Goal: Task Accomplishment & Management: Use online tool/utility

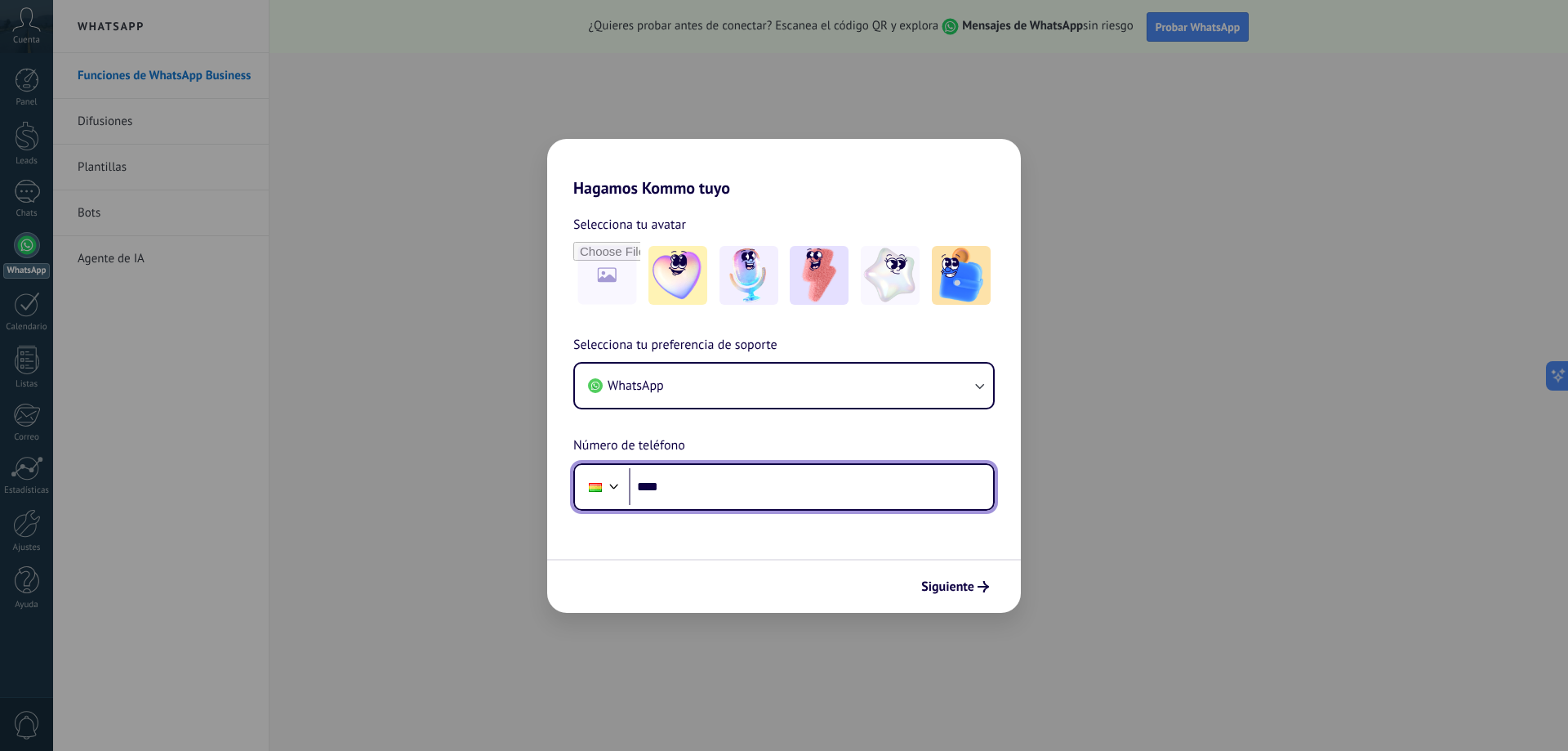
click at [679, 488] on input "****" at bounding box center [811, 487] width 364 height 37
type input "**********"
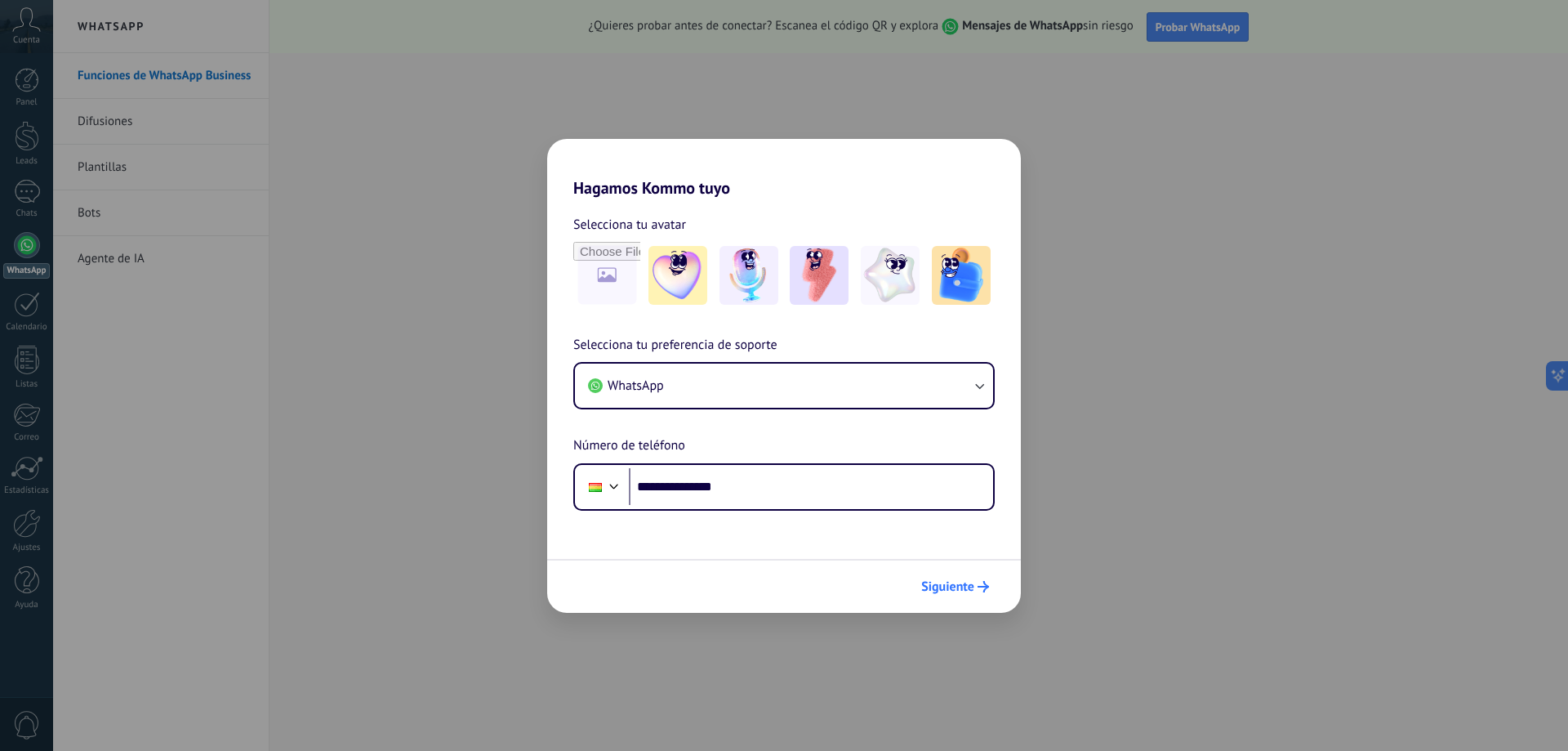
click at [948, 590] on span "Siguiente" at bounding box center [947, 587] width 53 height 12
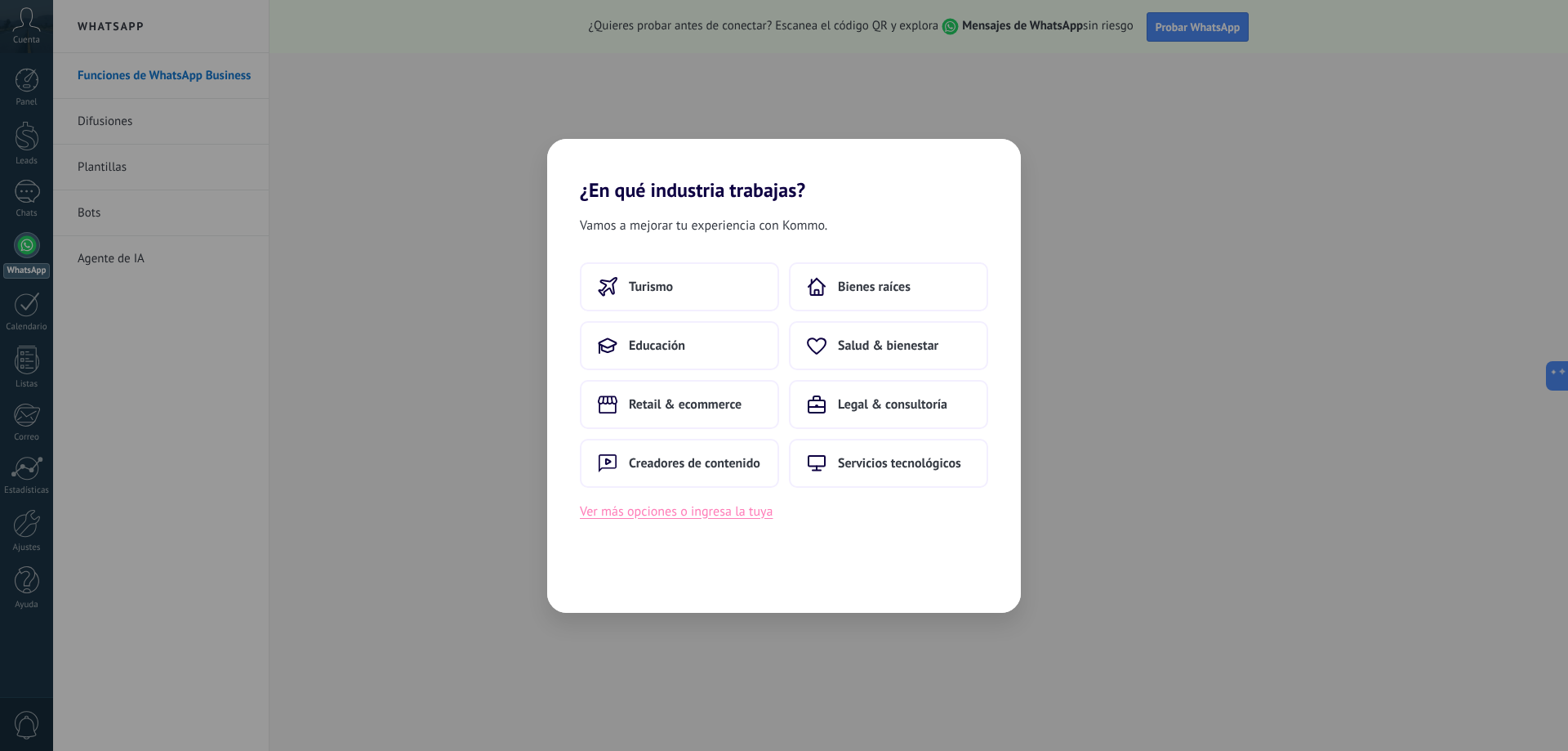
click at [651, 516] on button "Ver más opciones o ingresa la tuya" at bounding box center [676, 512] width 193 height 22
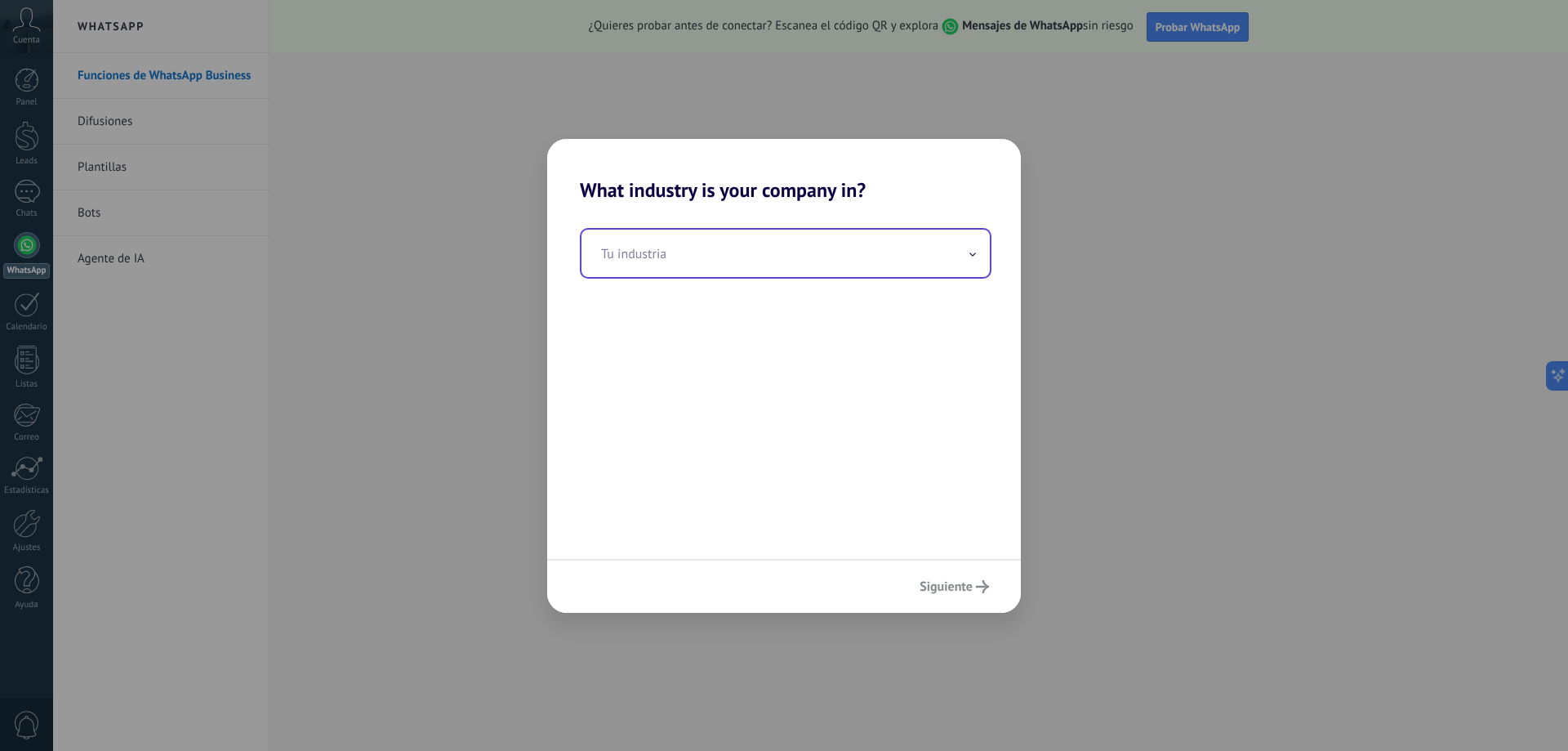
click at [666, 258] on input "text" at bounding box center [785, 253] width 408 height 47
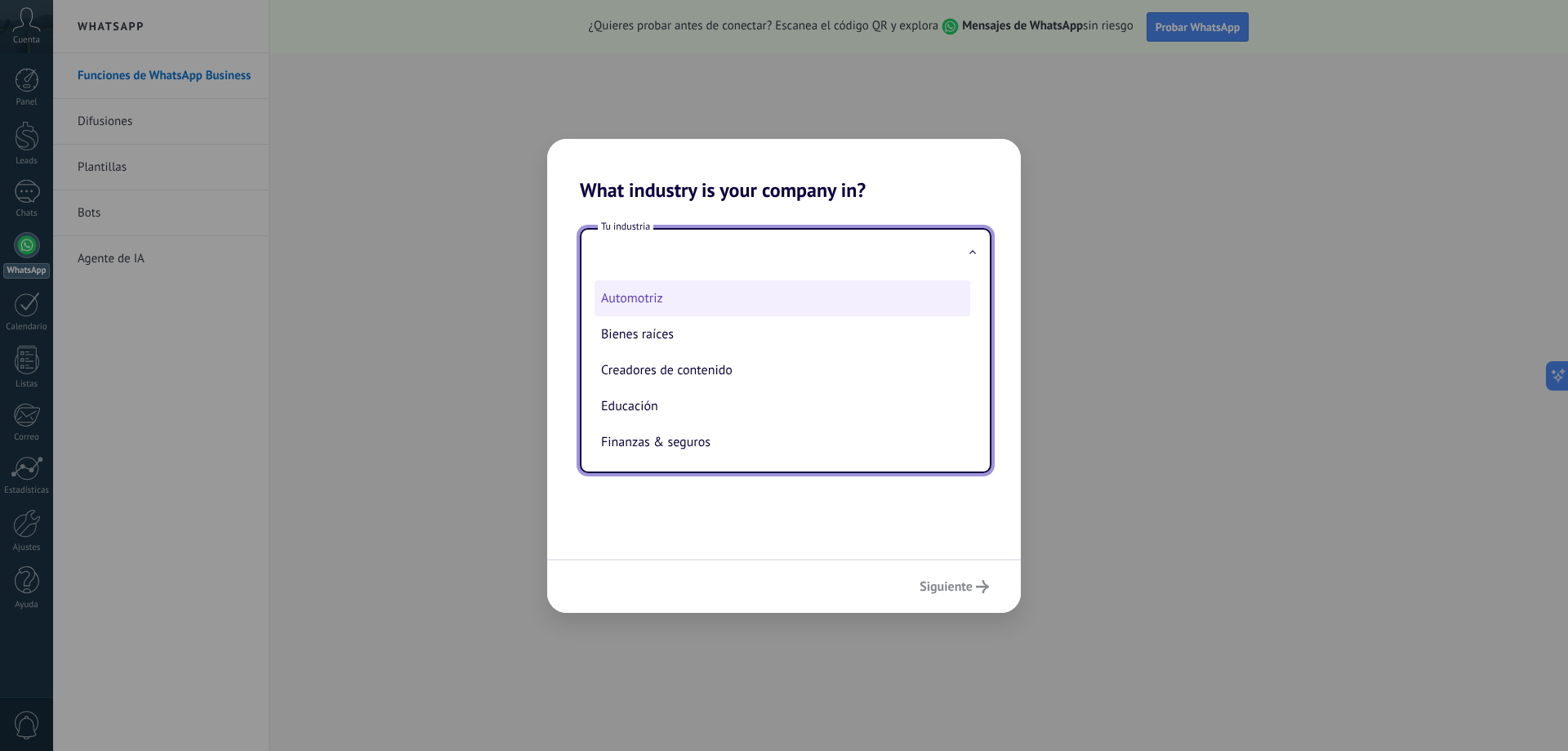
click at [646, 303] on li "Automotriz" at bounding box center [782, 298] width 376 height 36
type input "**********"
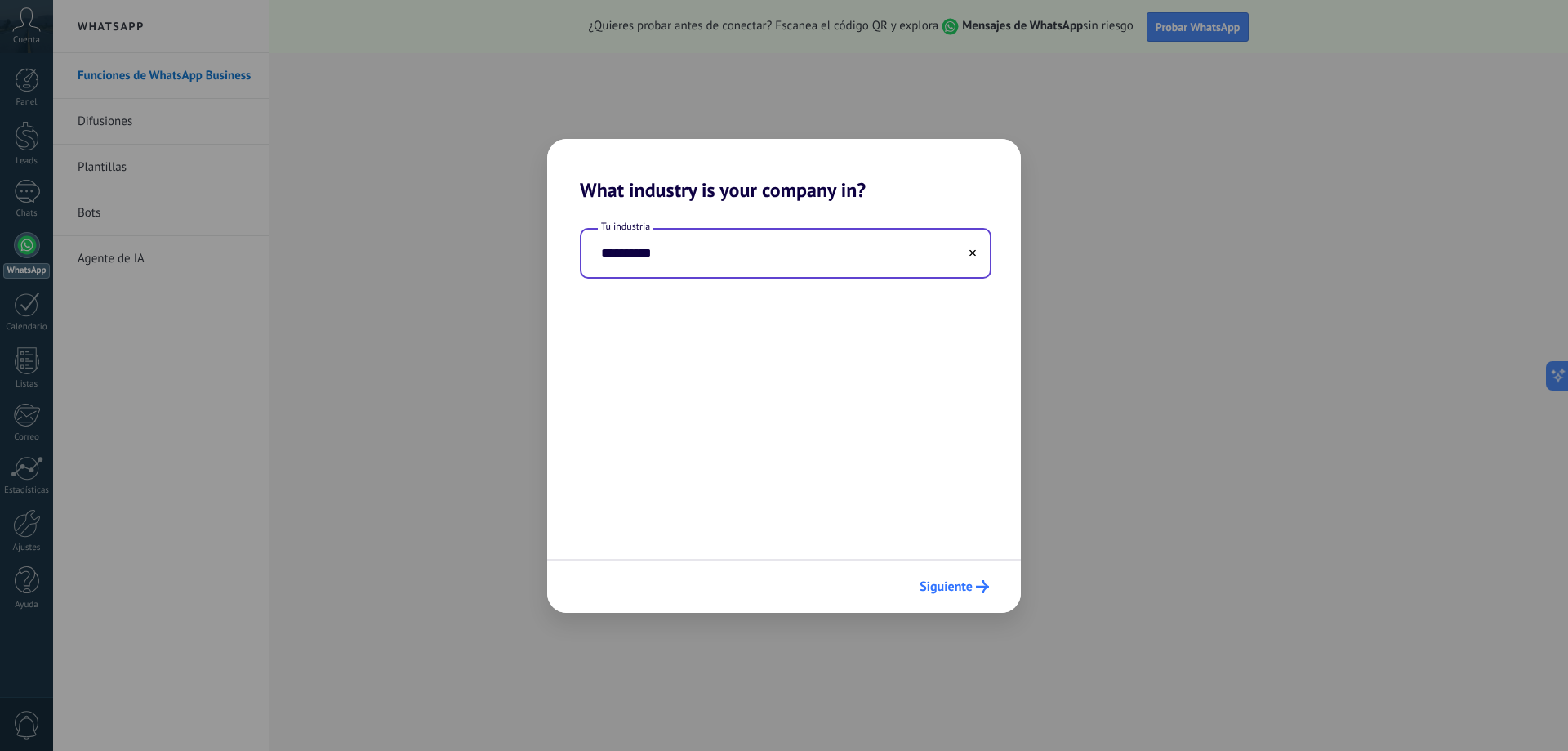
click at [958, 589] on span "Siguiente" at bounding box center [946, 587] width 53 height 12
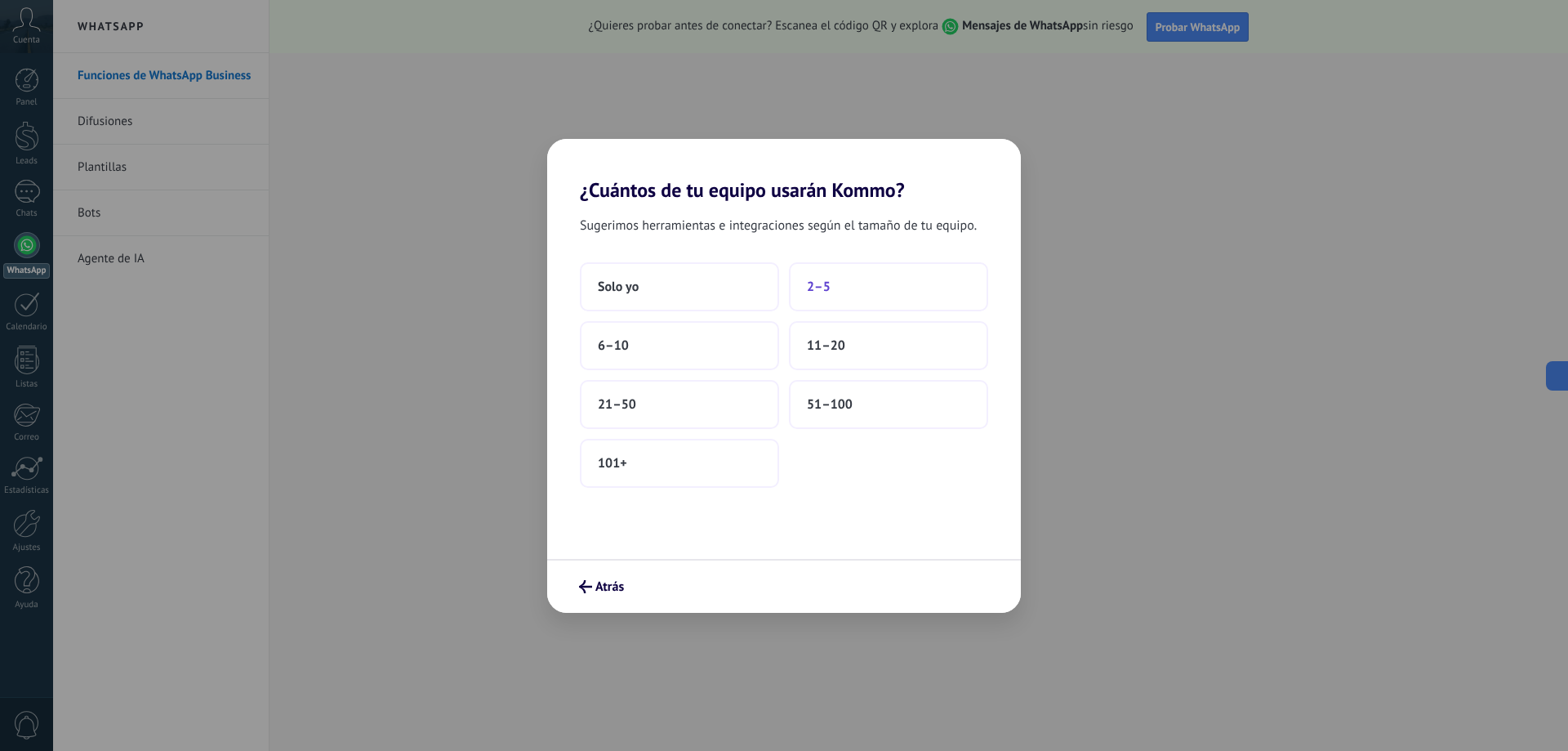
click at [827, 286] on span "2–5" at bounding box center [818, 286] width 24 height 17
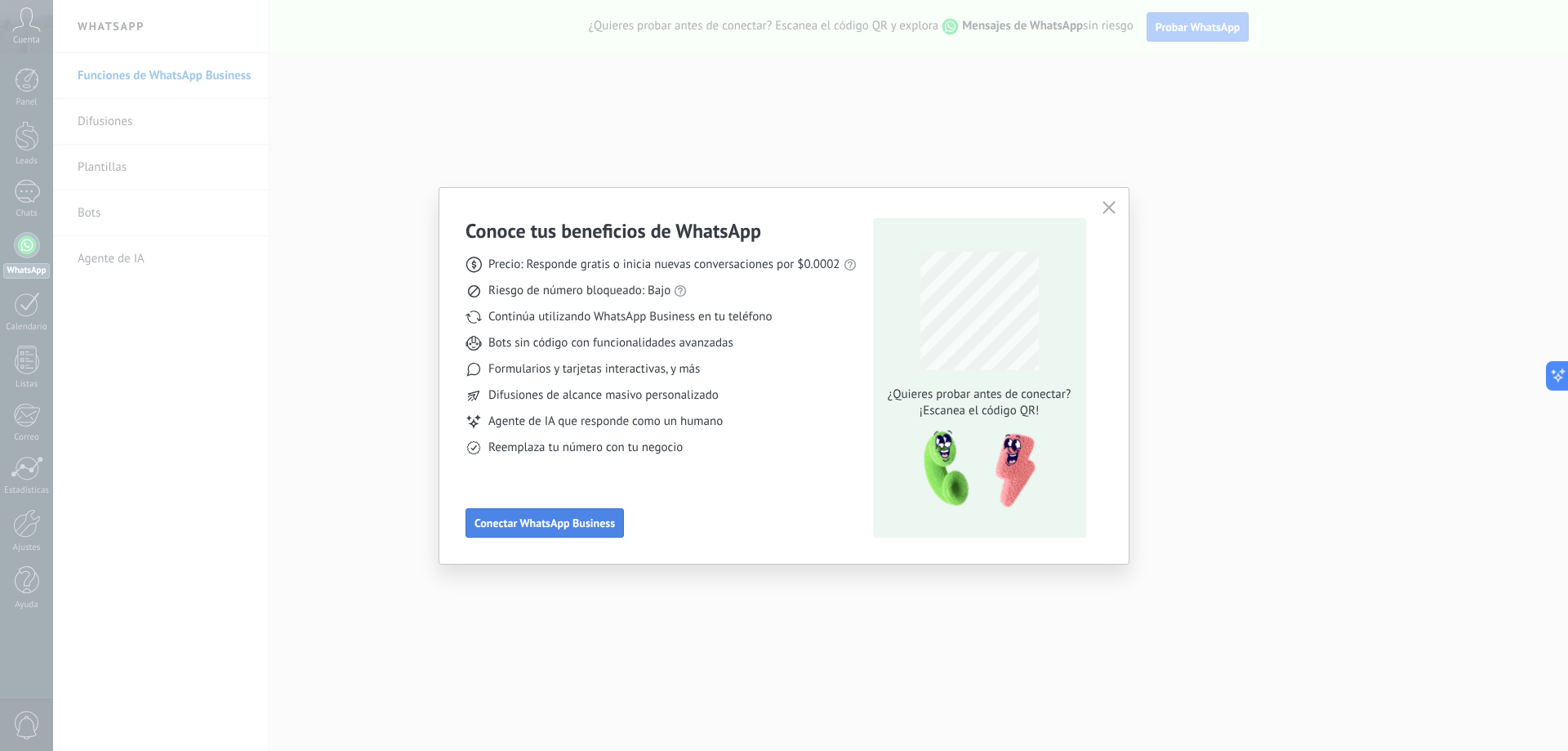
click at [548, 527] on span "Conectar WhatsApp Business" at bounding box center [544, 523] width 141 height 12
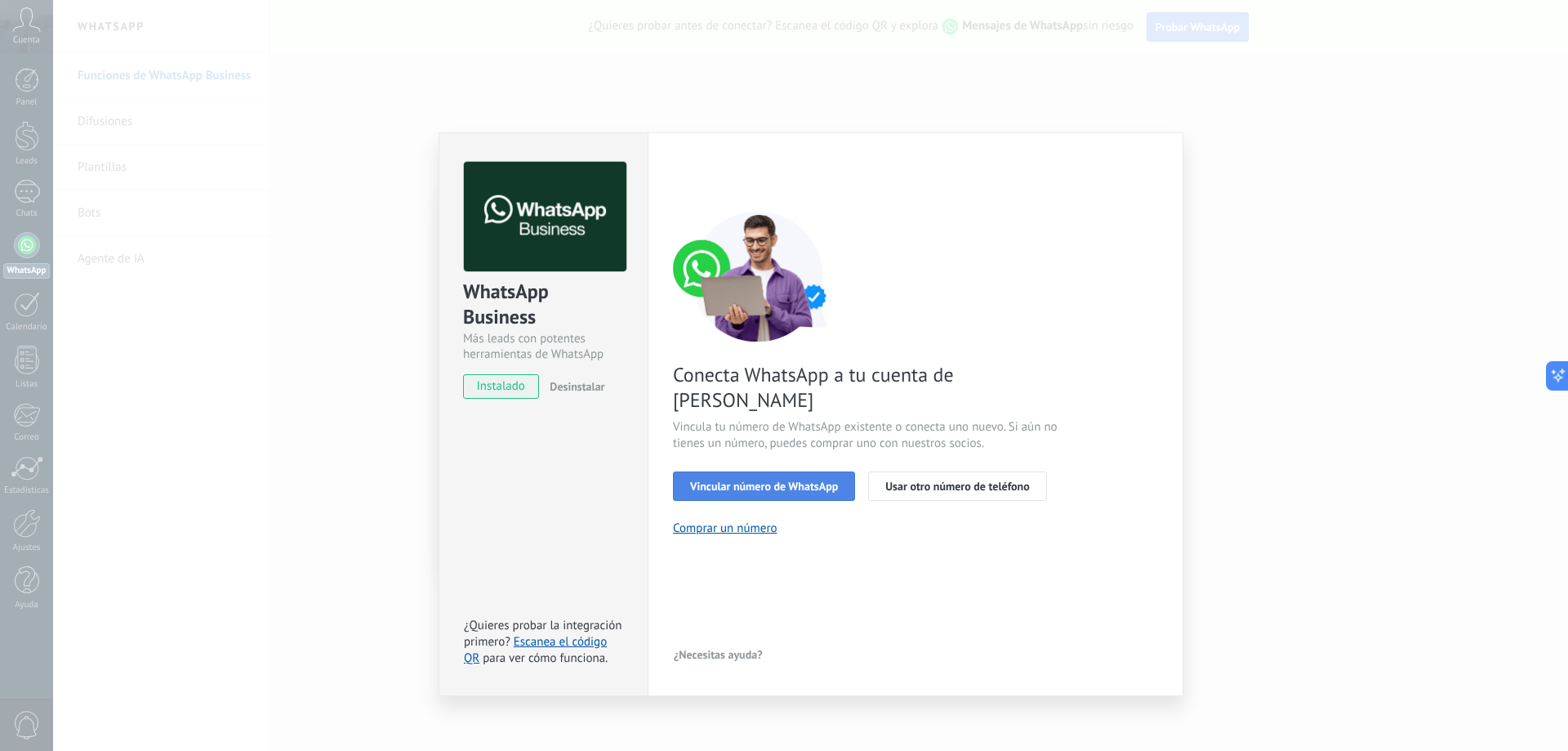
click at [791, 480] on span "Vincular número de WhatsApp" at bounding box center [763, 486] width 148 height 12
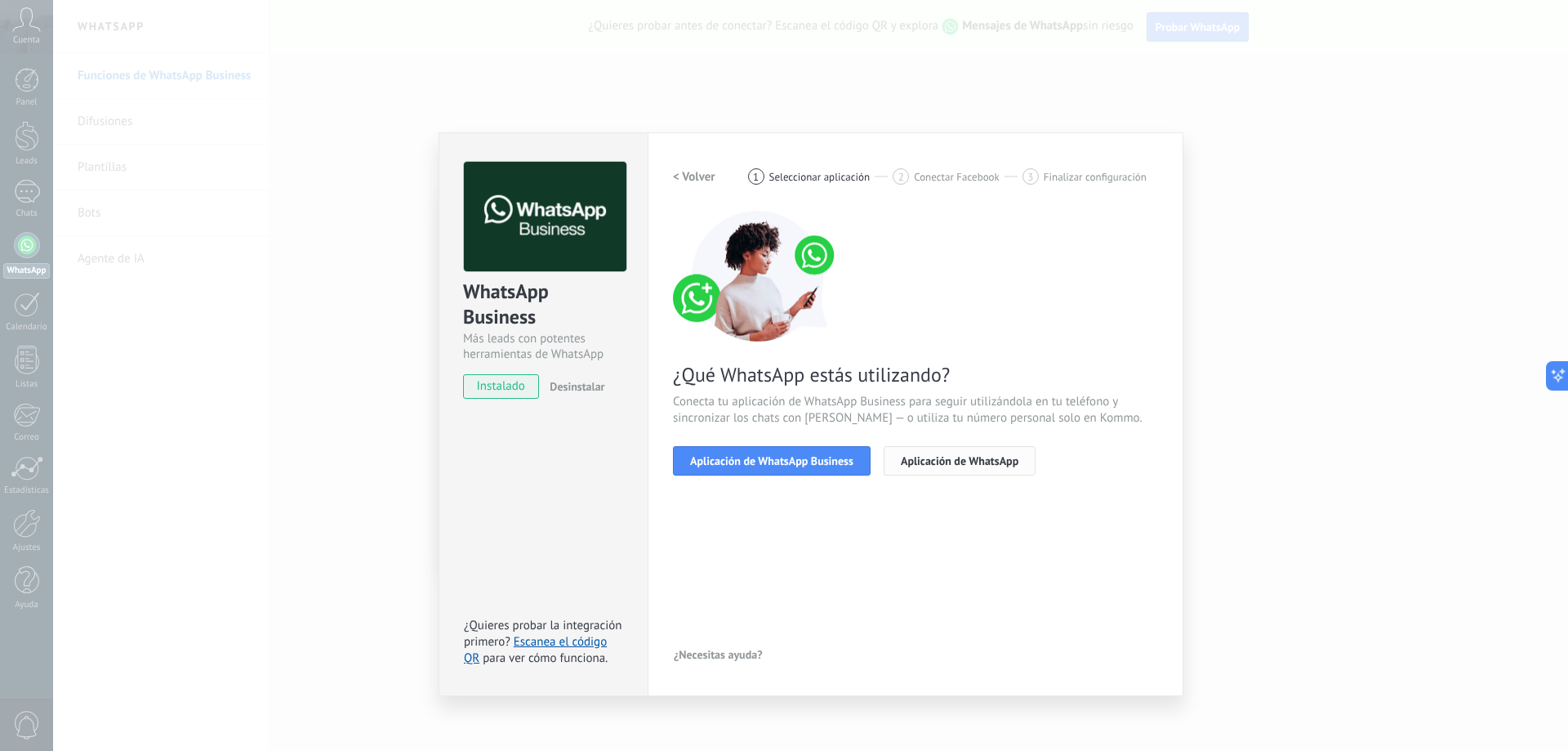
click at [917, 465] on span "Aplicación de WhatsApp" at bounding box center [960, 461] width 118 height 12
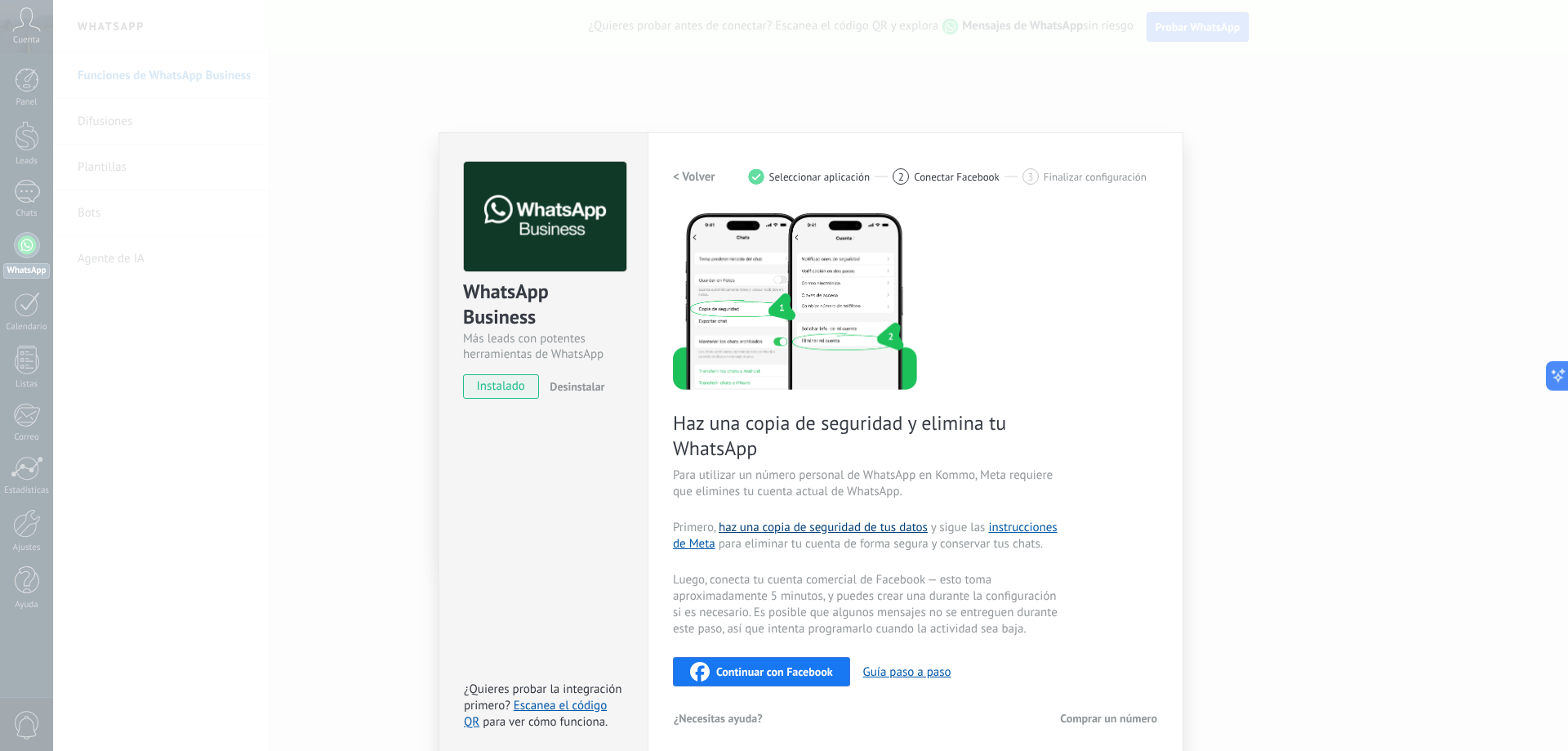
scroll to position [8, 0]
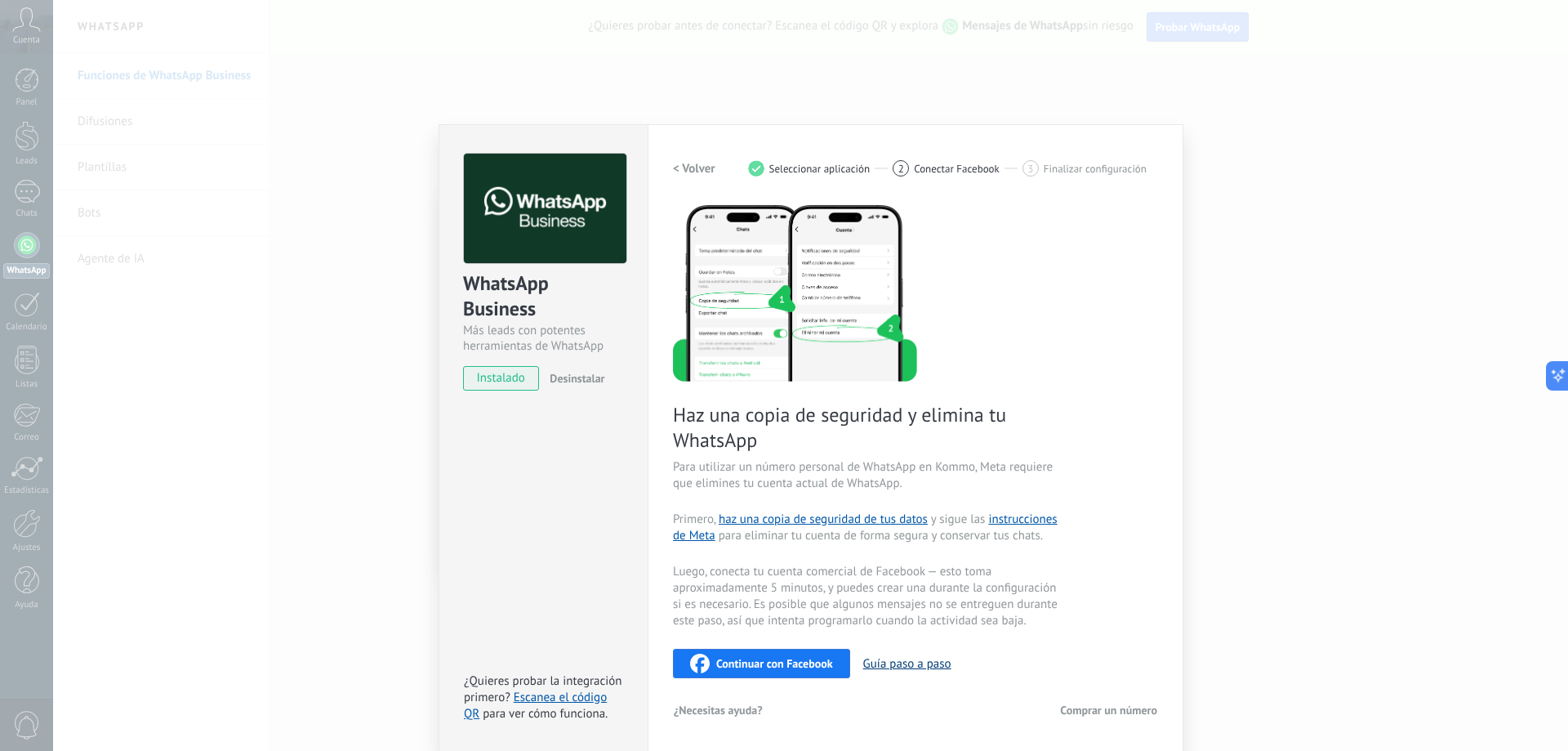
click at [875, 665] on button "Guía paso a paso" at bounding box center [907, 664] width 89 height 16
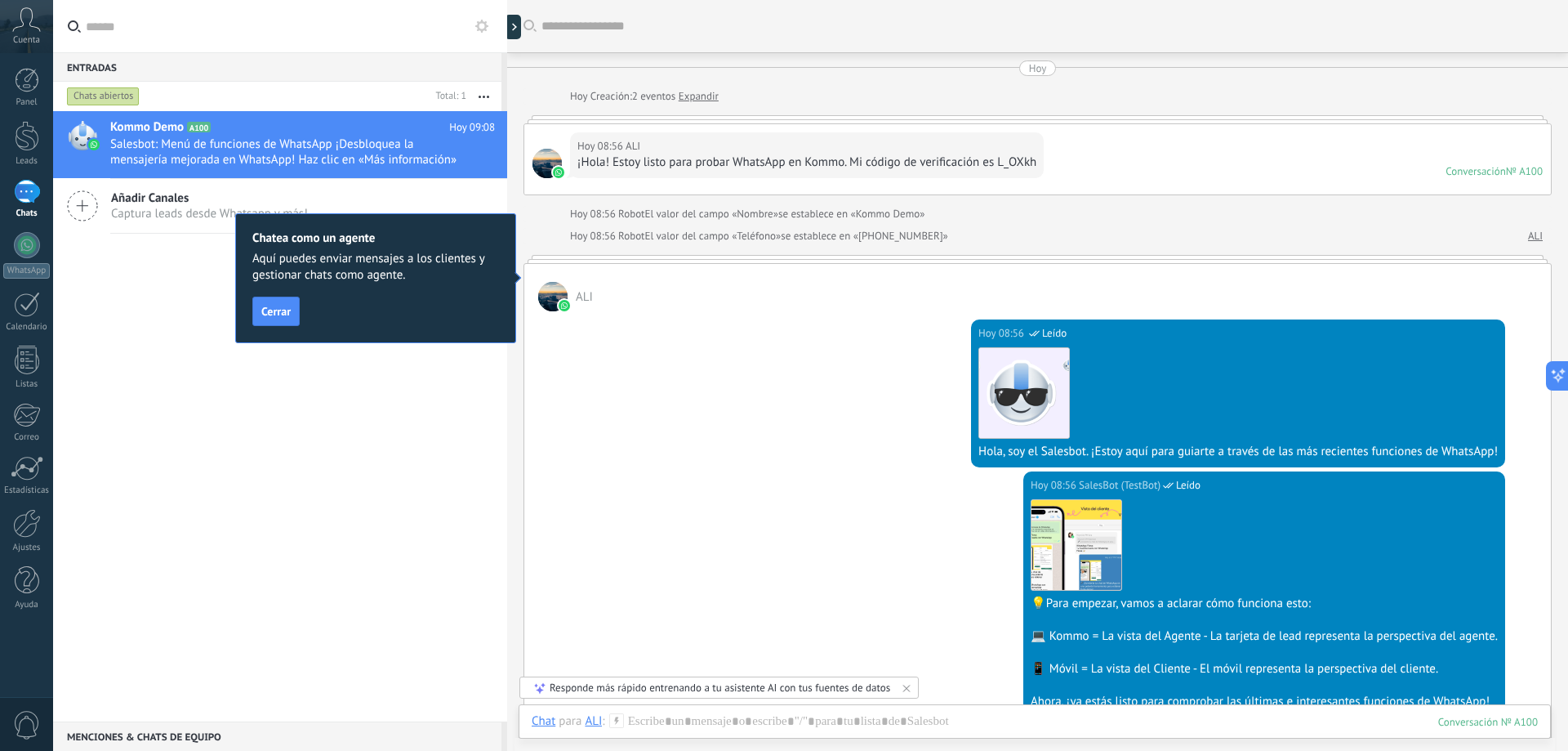
scroll to position [25, 0]
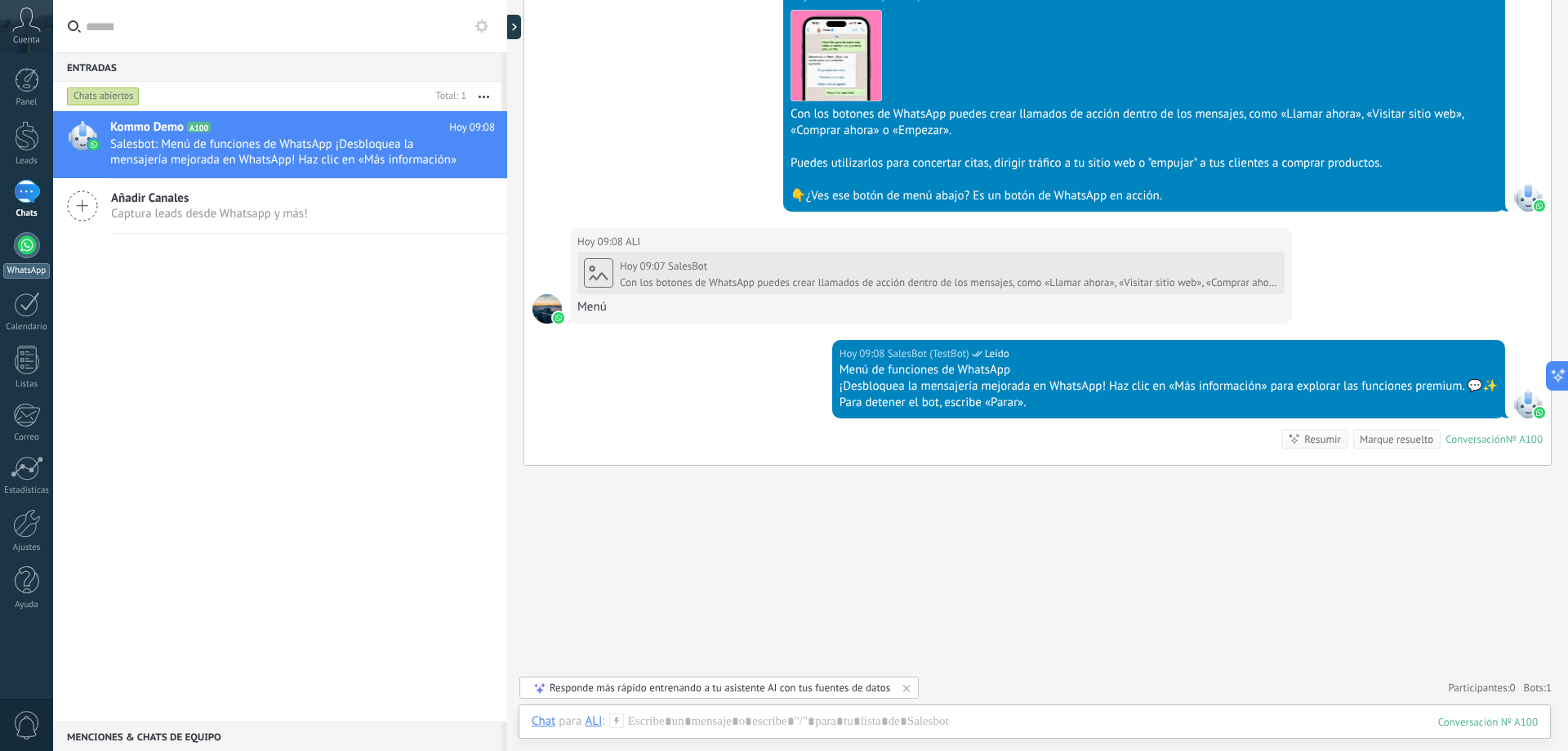
click at [20, 253] on div at bounding box center [27, 245] width 27 height 27
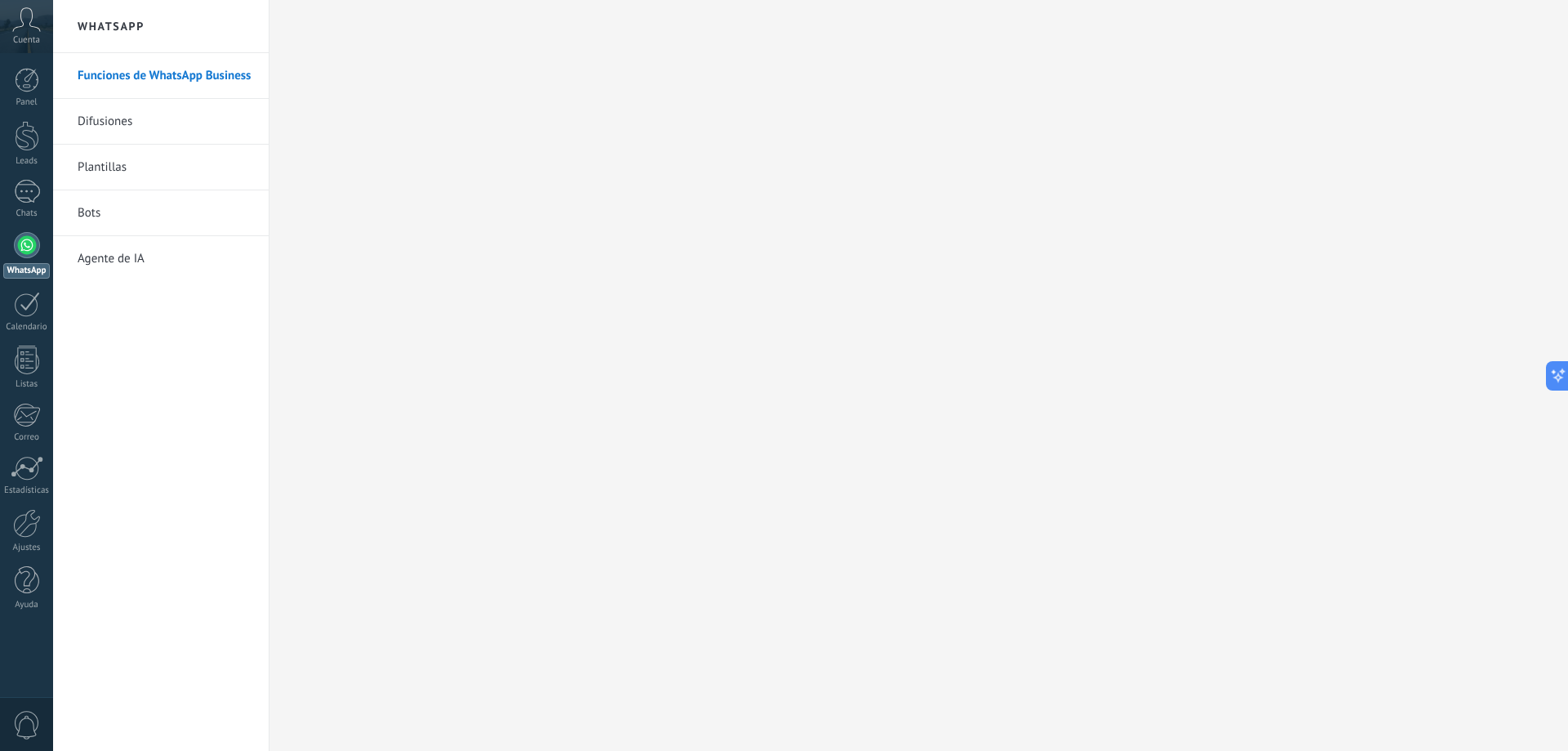
click at [30, 248] on div at bounding box center [27, 245] width 27 height 27
click at [150, 76] on link "Funciones de WhatsApp Business" at bounding box center [165, 76] width 175 height 45
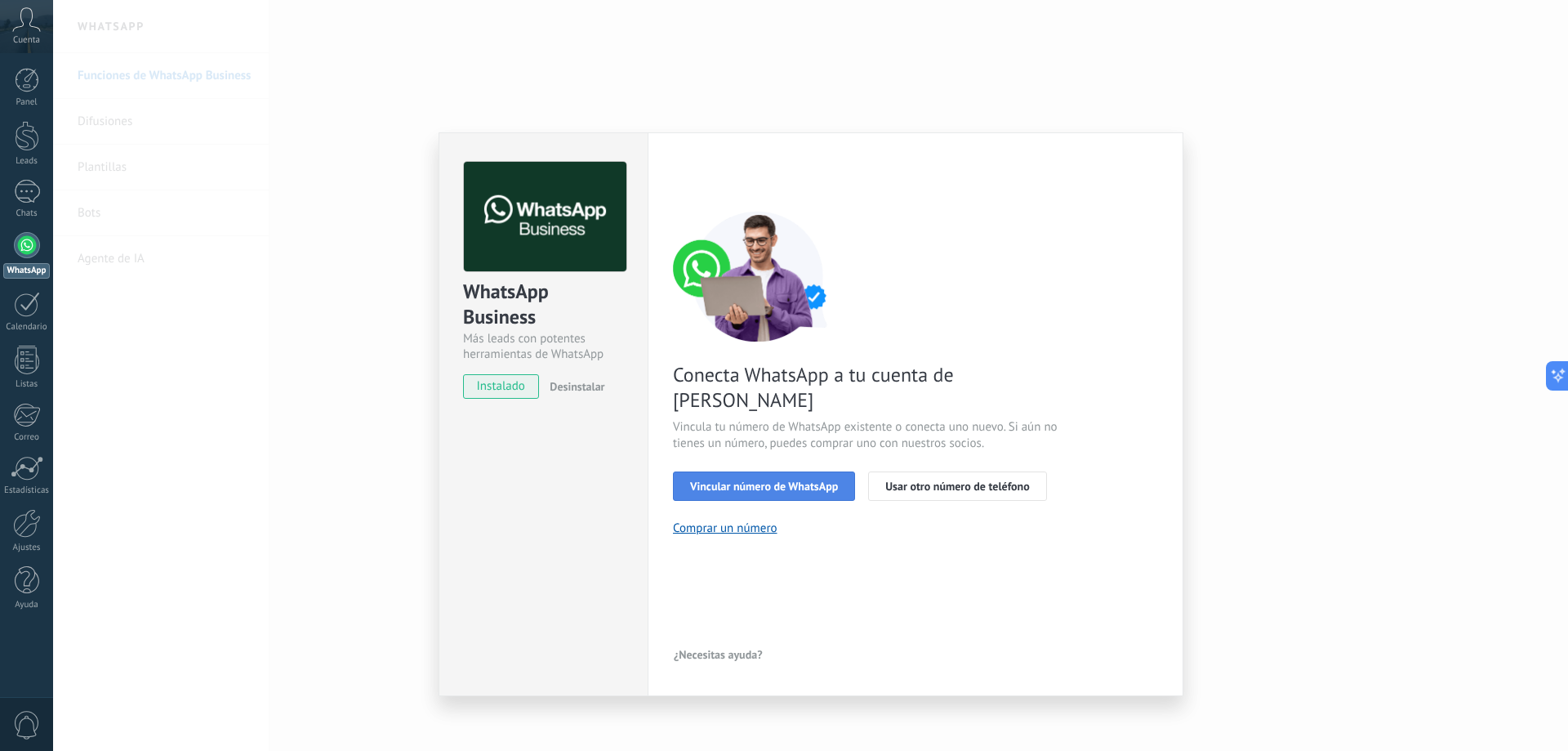
click at [771, 480] on span "Vincular número de WhatsApp" at bounding box center [763, 486] width 148 height 12
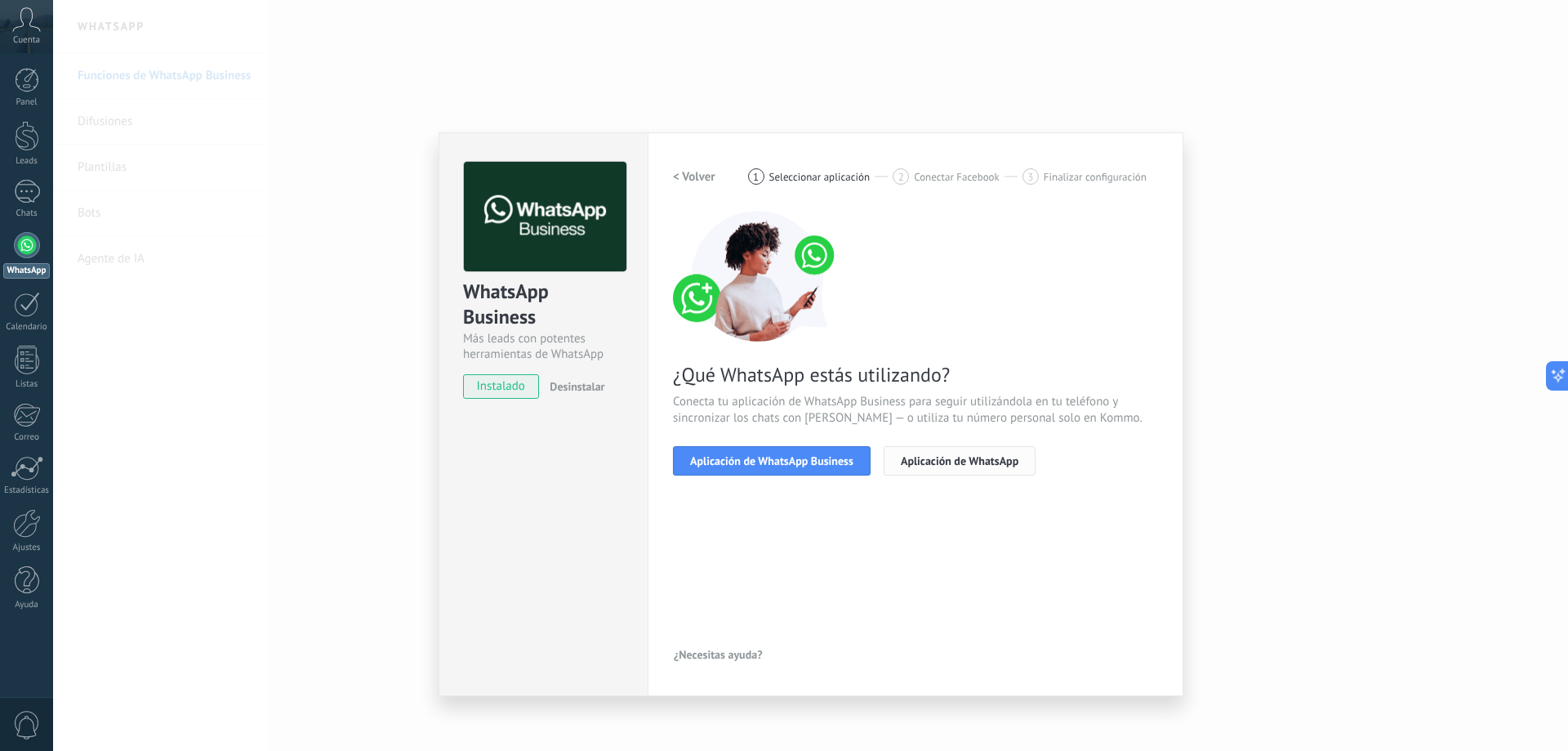
click at [935, 460] on span "Aplicación de WhatsApp" at bounding box center [960, 461] width 118 height 12
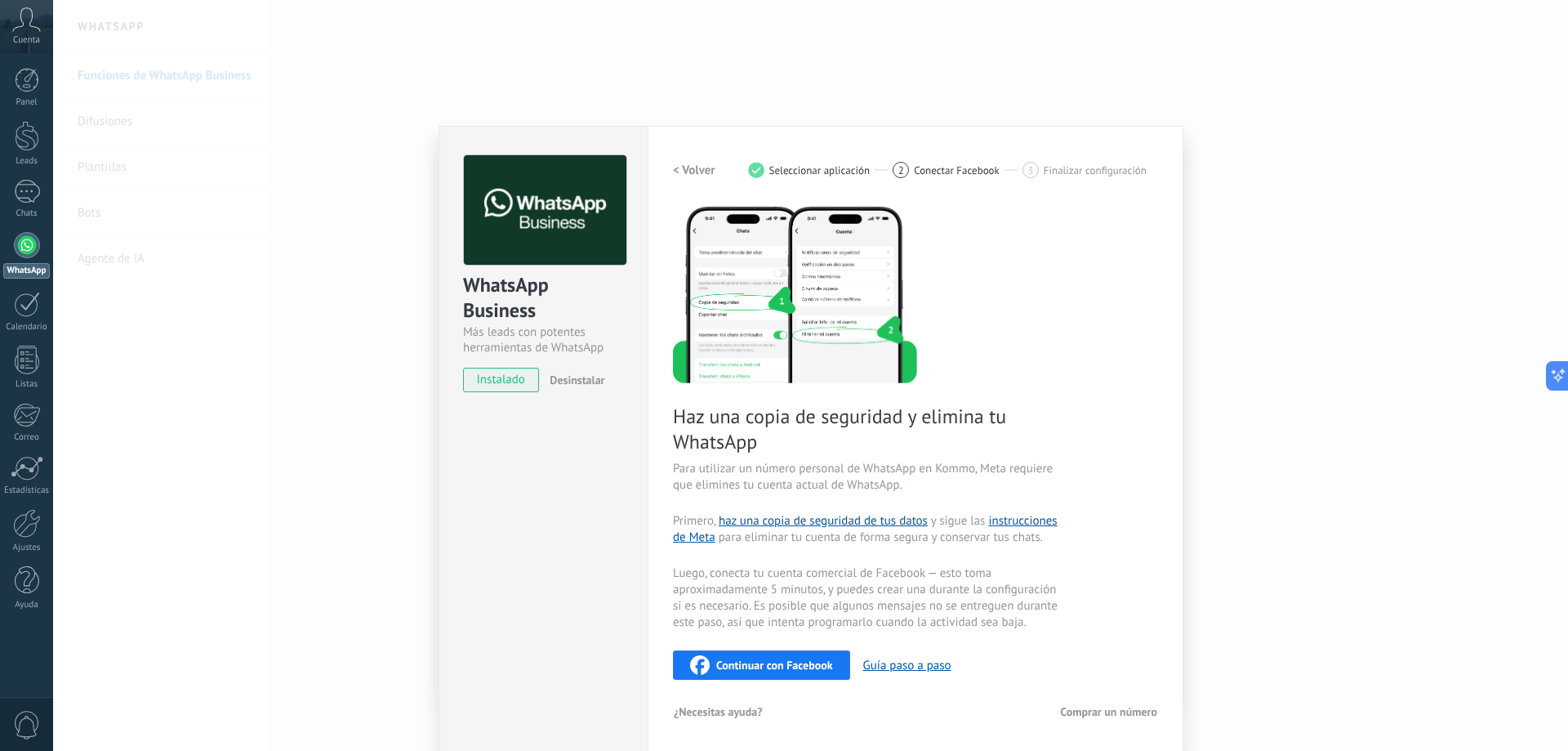
scroll to position [8, 0]
click at [1110, 713] on span "Comprar un número" at bounding box center [1109, 711] width 97 height 12
click at [734, 661] on span "Continuar con Facebook" at bounding box center [774, 663] width 117 height 12
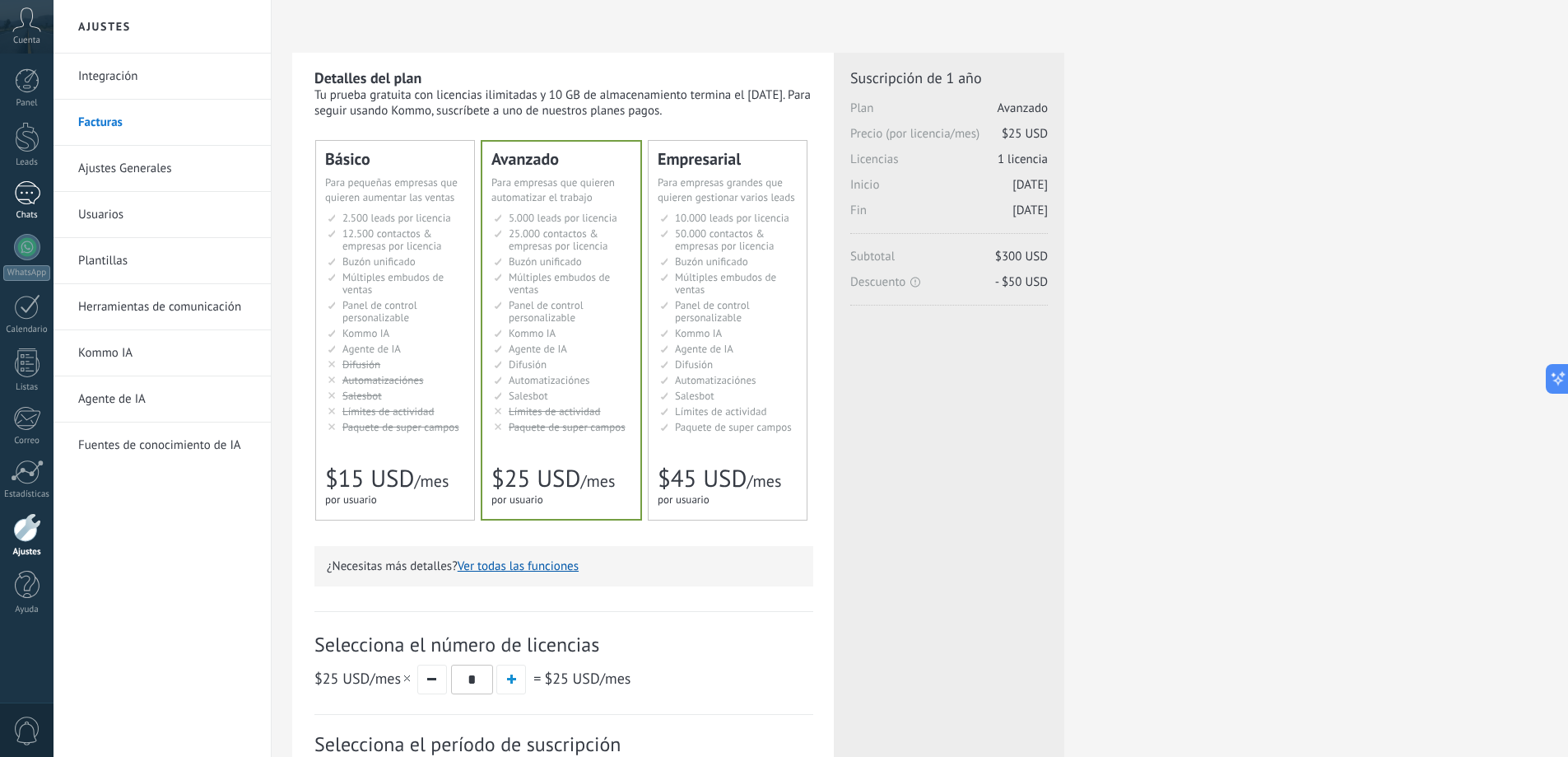
click at [22, 189] on div at bounding box center [27, 193] width 27 height 24
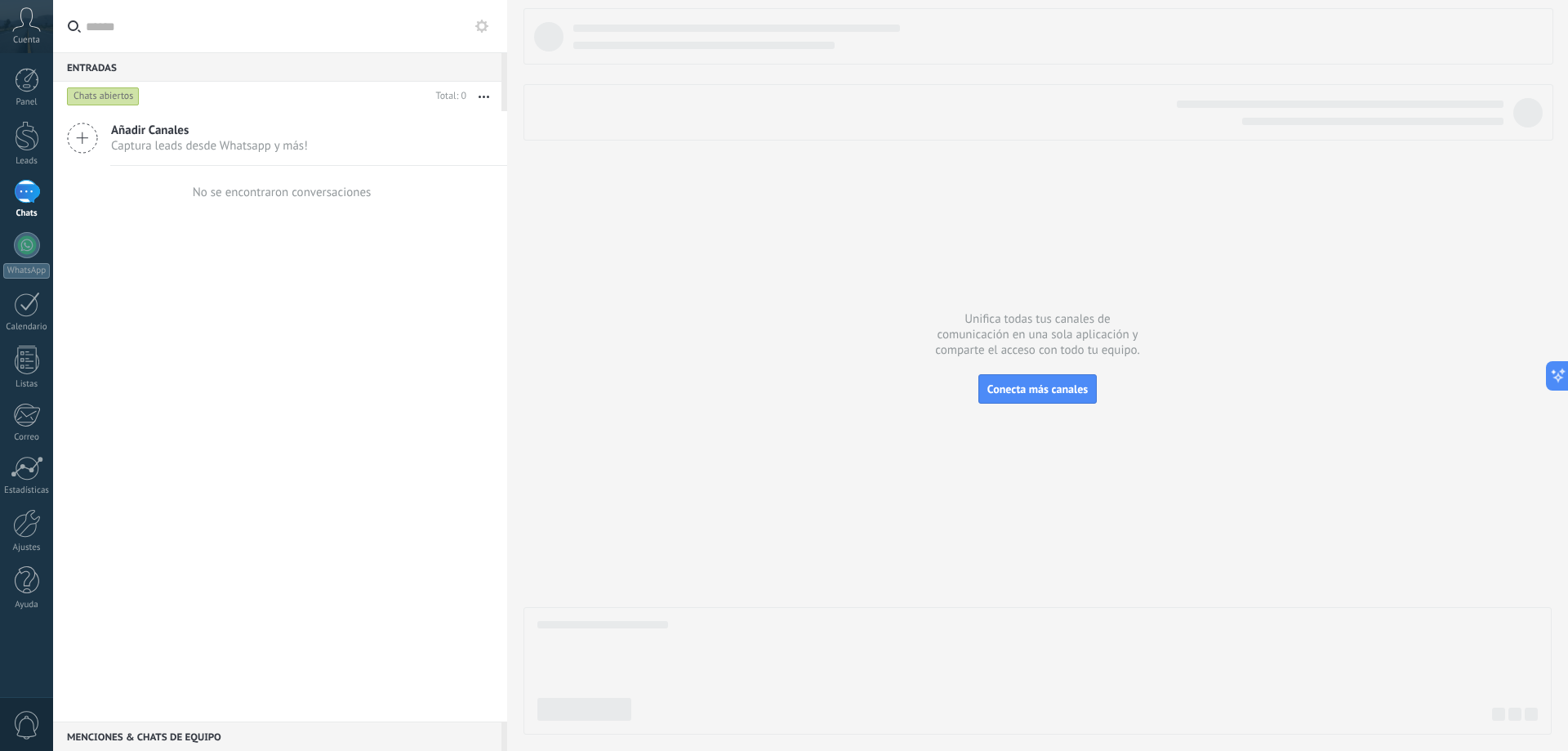
click at [151, 60] on div "Entradas 0" at bounding box center [277, 67] width 449 height 30
click at [23, 269] on div "WhatsApp" at bounding box center [26, 271] width 46 height 16
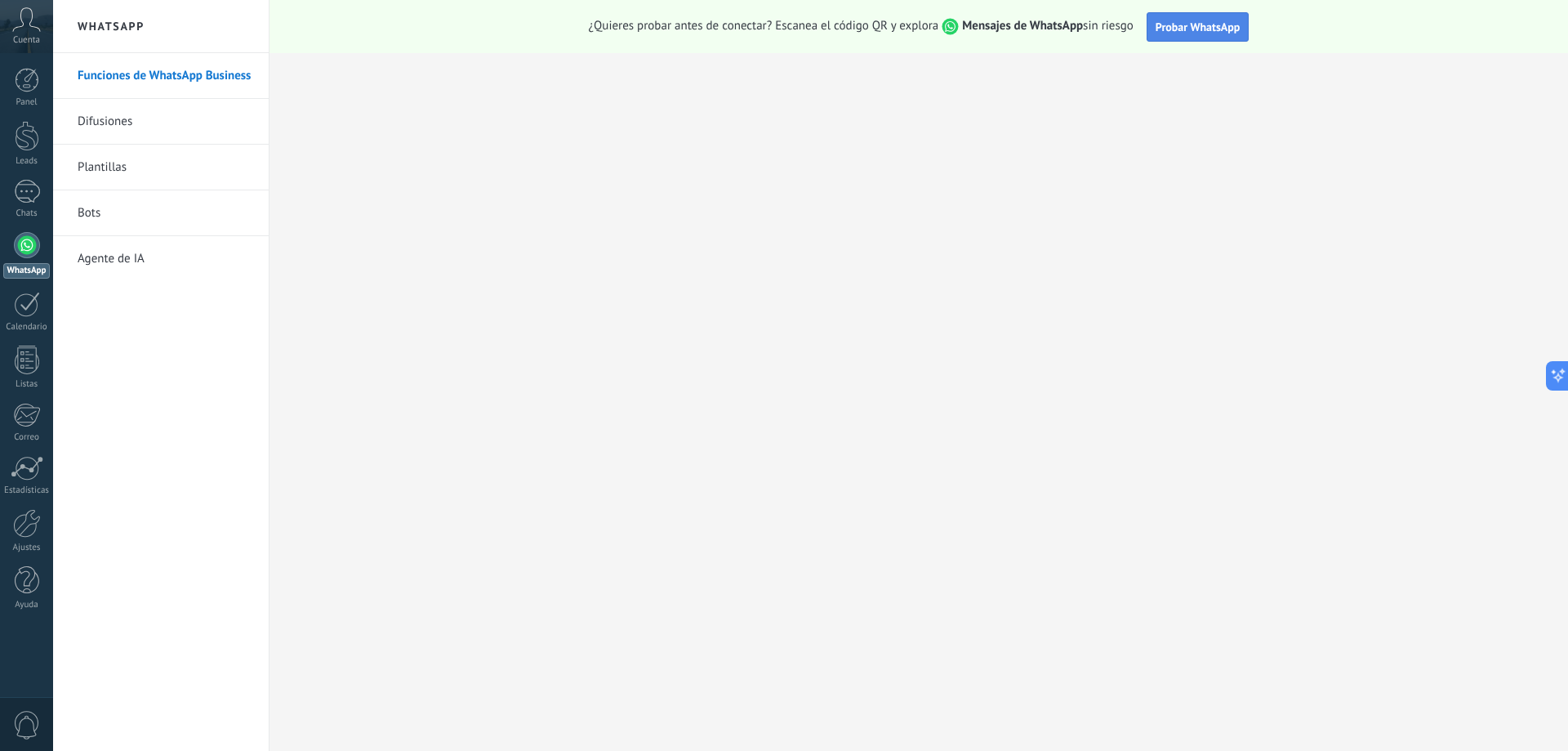
click at [1177, 28] on span "Probar WhatsApp" at bounding box center [1198, 27] width 85 height 15
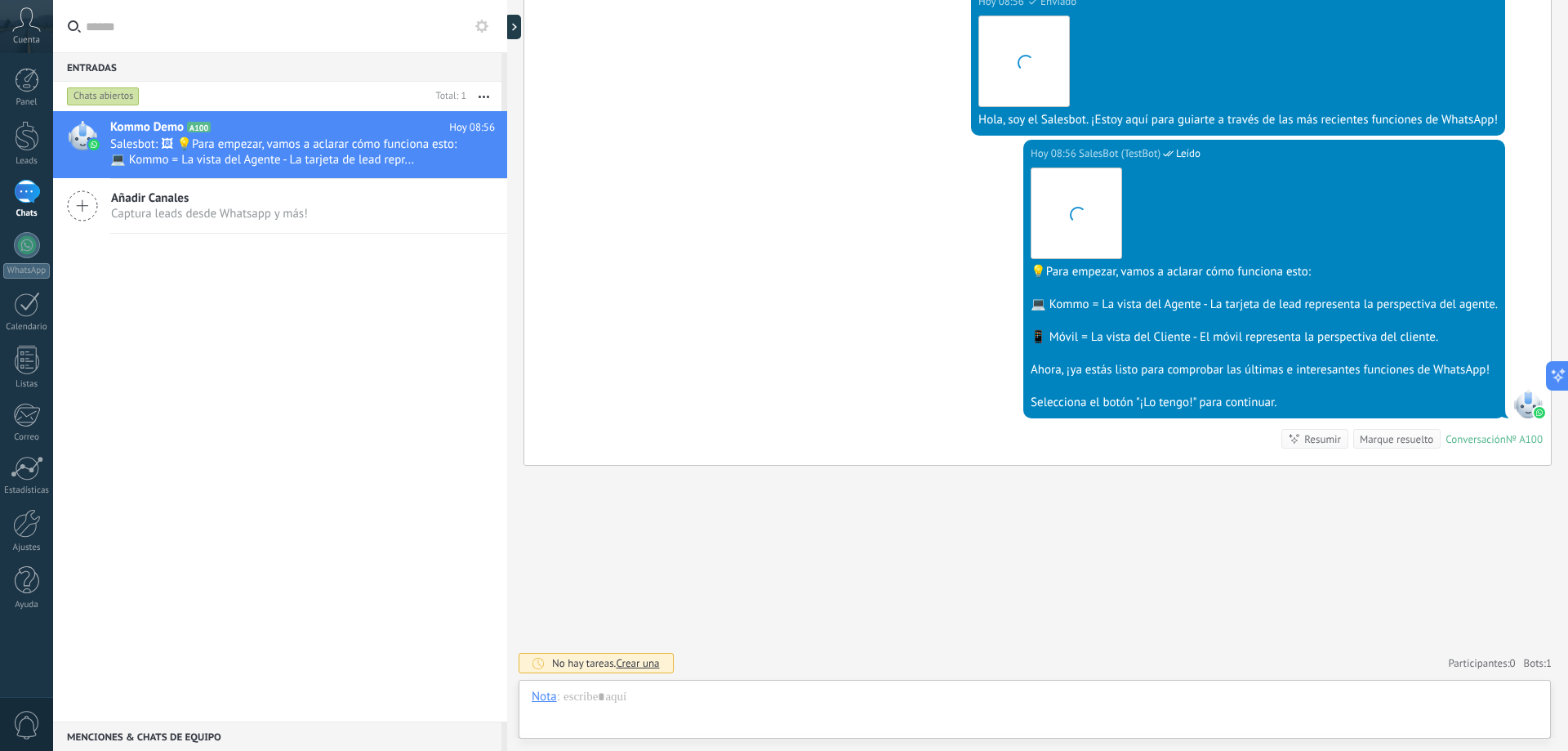
scroll to position [25, 0]
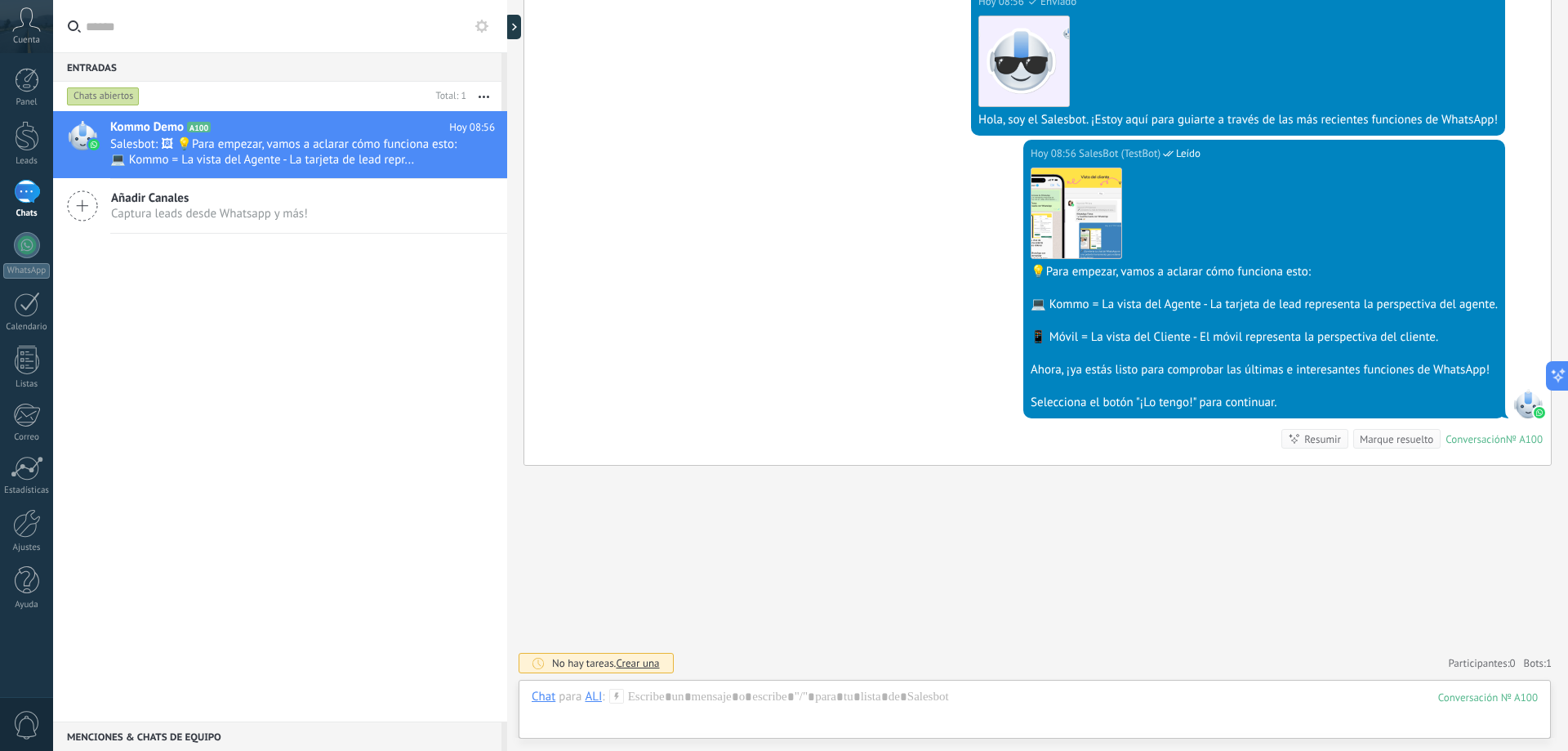
click at [449, 374] on div "Kommo Demo A100 [DATE] 08:56 Salesbot: 🖼 💡Para empezar, vamos a aclarar cómo fu…" at bounding box center [280, 416] width 454 height 610
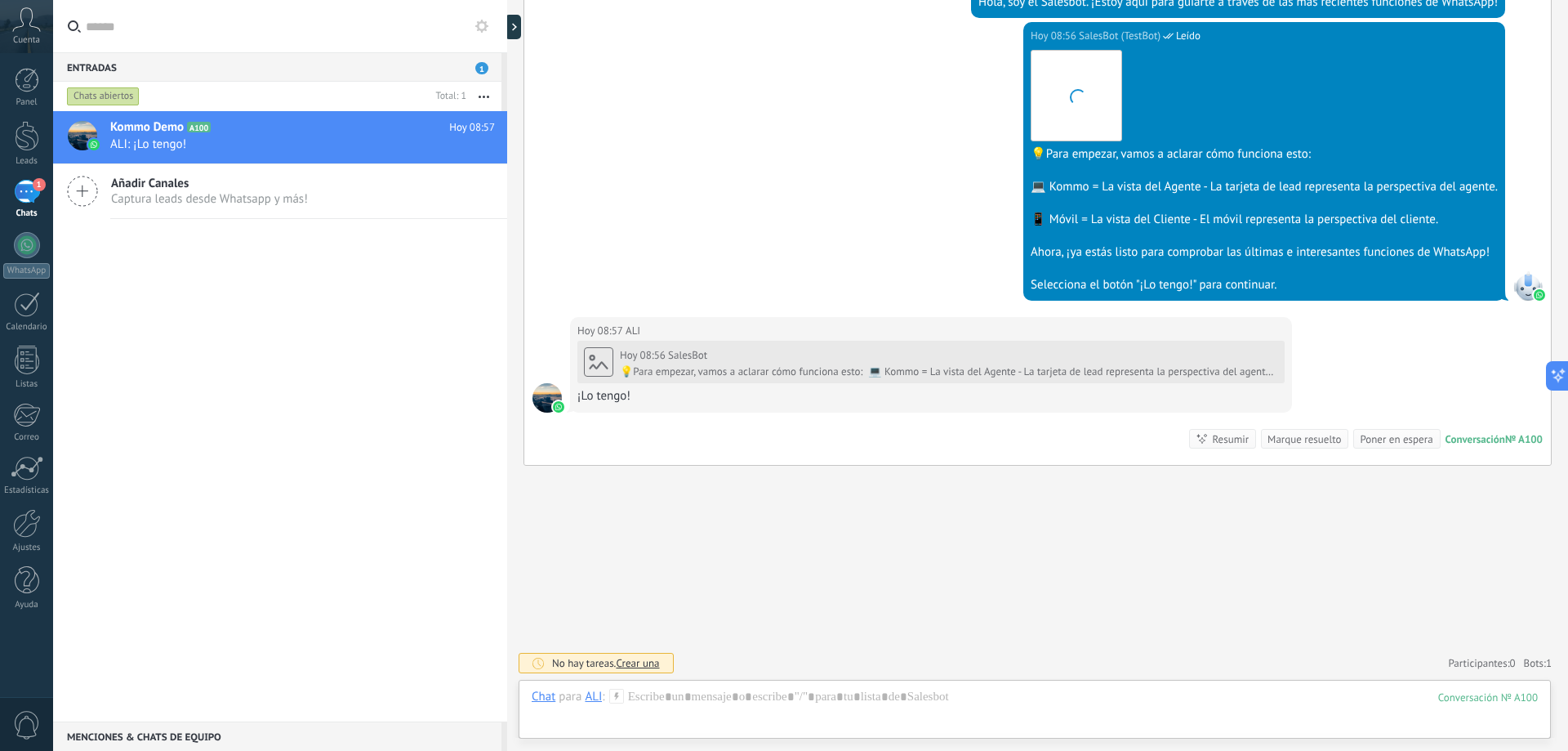
scroll to position [538, 0]
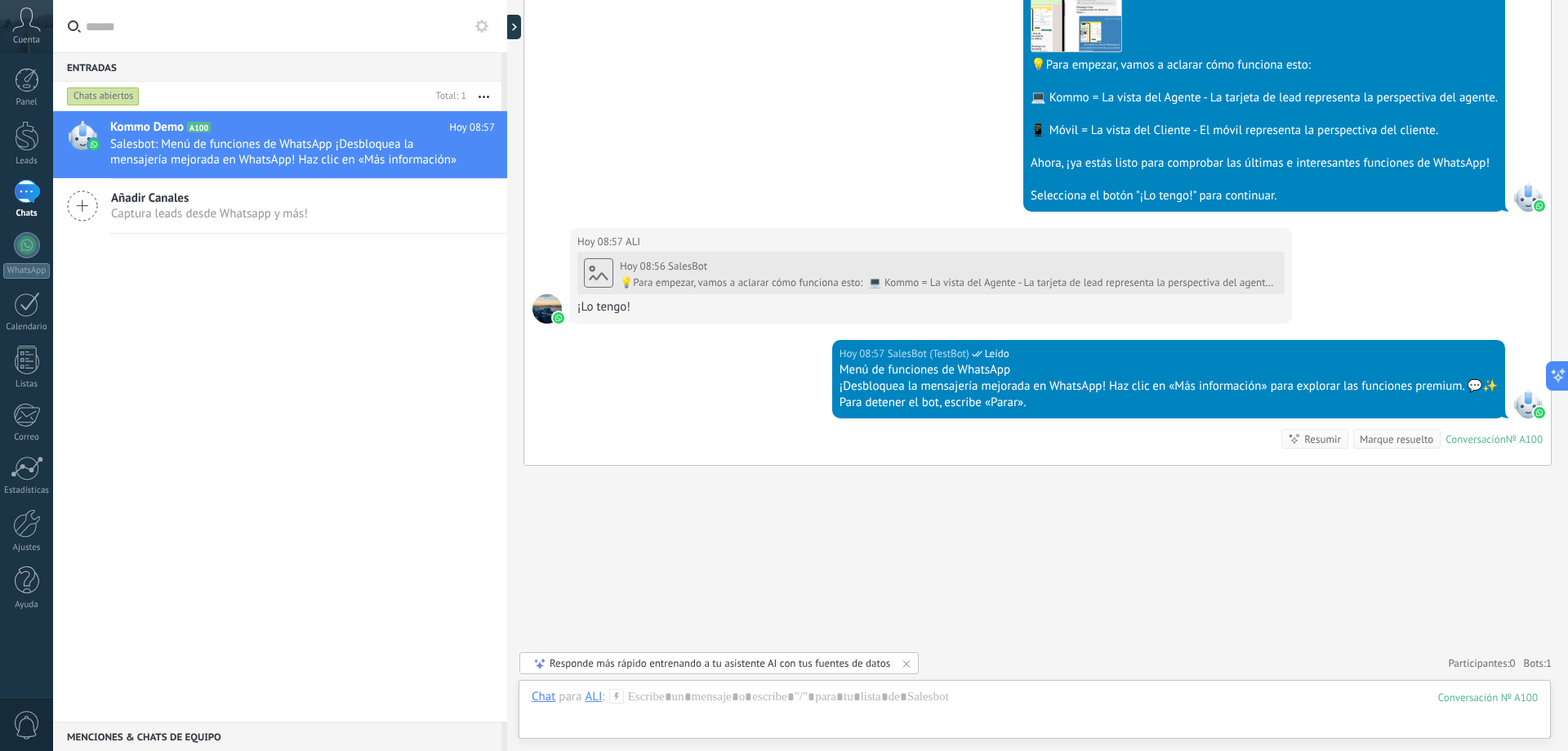
click at [29, 195] on div "1" at bounding box center [27, 192] width 27 height 24
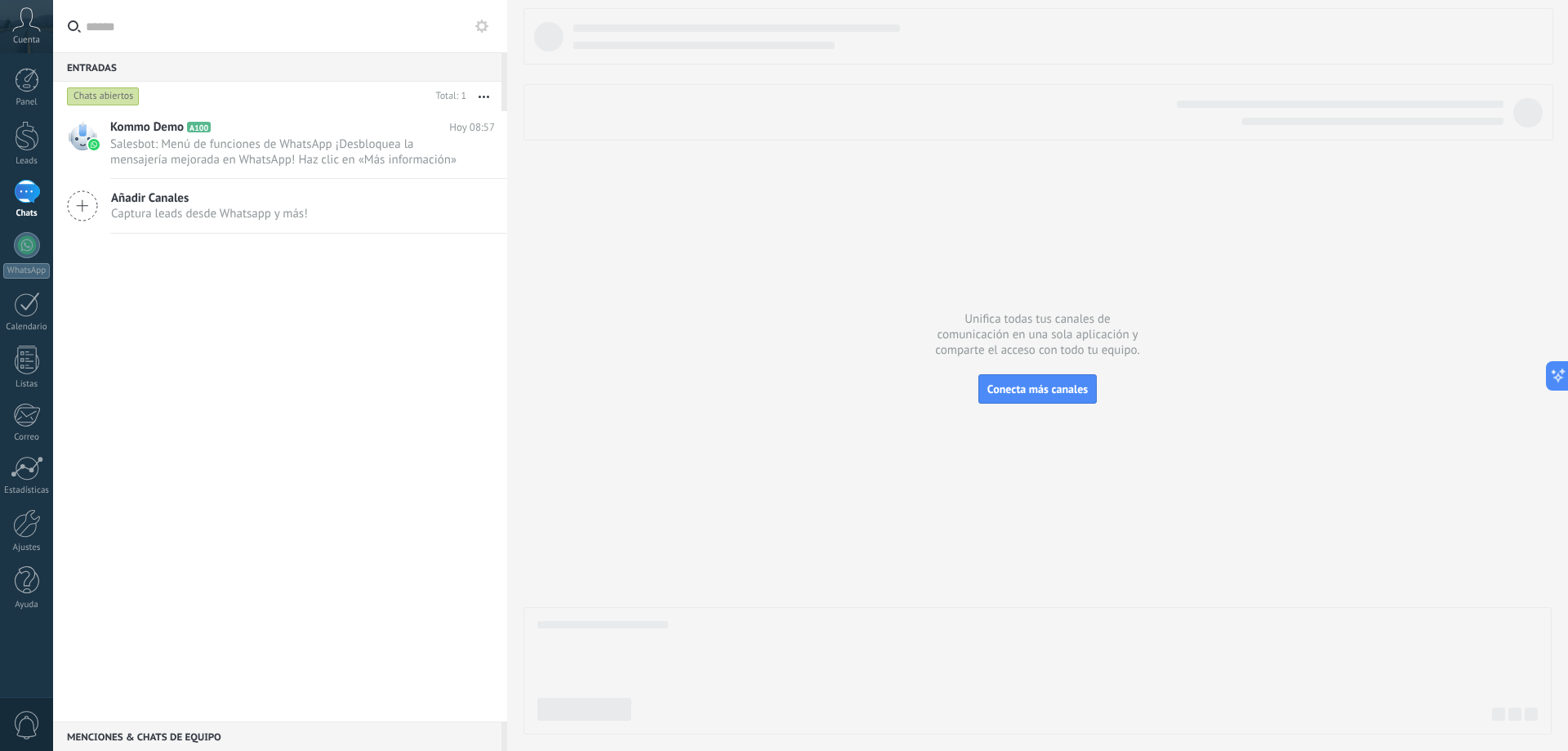
click at [104, 100] on div "Chats abiertos" at bounding box center [103, 96] width 73 height 20
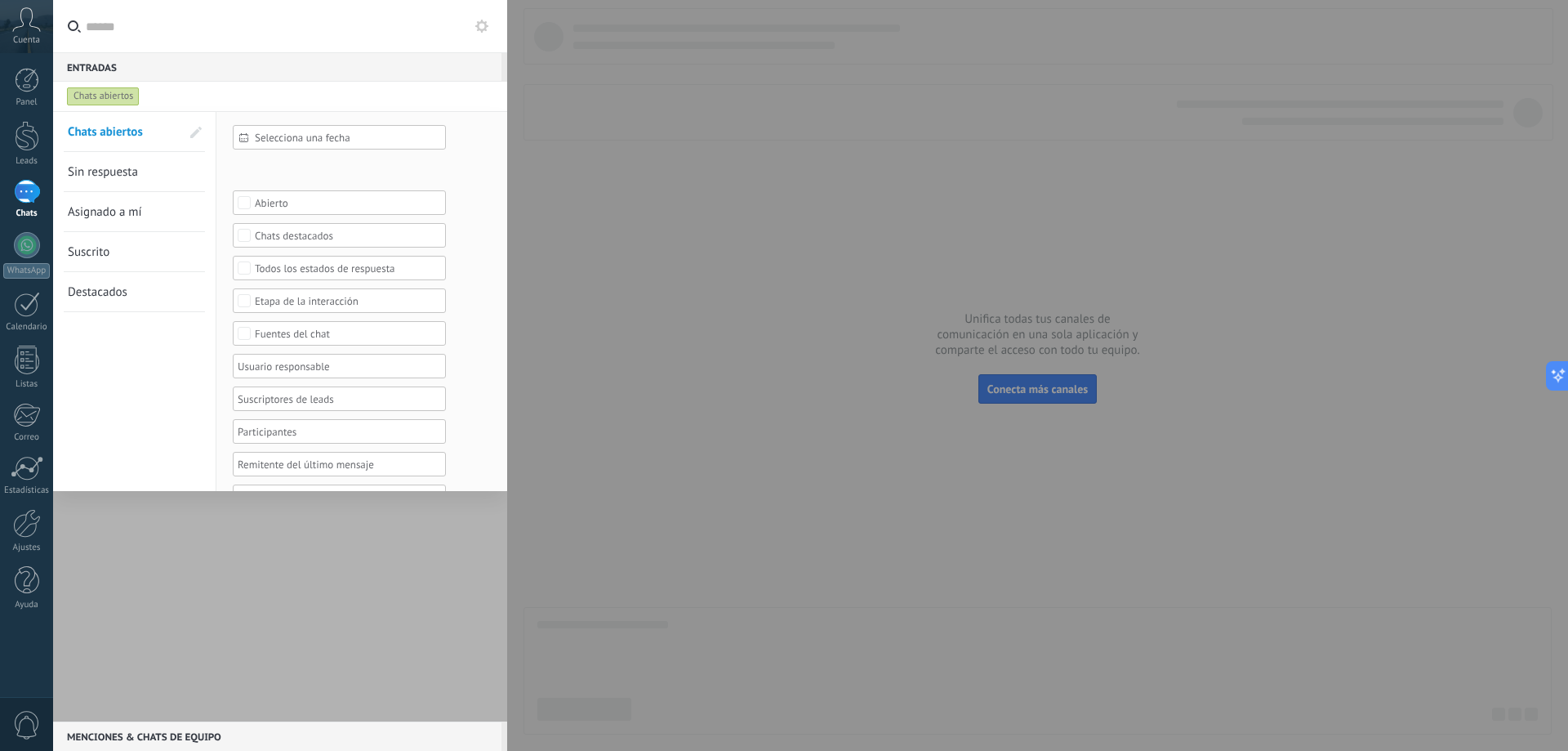
click at [323, 143] on span "Selecciona una fecha" at bounding box center [345, 138] width 182 height 12
click at [249, 240] on span "Hoy" at bounding box center [247, 239] width 18 height 23
click at [0, 0] on div "Incoming leads Contacto inicial Negociación Debate contractual Discusión de con…" at bounding box center [0, 0] width 0 height 0
click at [0, 0] on div "Contacto inicial" at bounding box center [0, 0] width 0 height 0
click at [277, 465] on div "Incoming leads Contacto inicial Negociación Debate contractual Discusión de con…" at bounding box center [339, 452] width 213 height 590
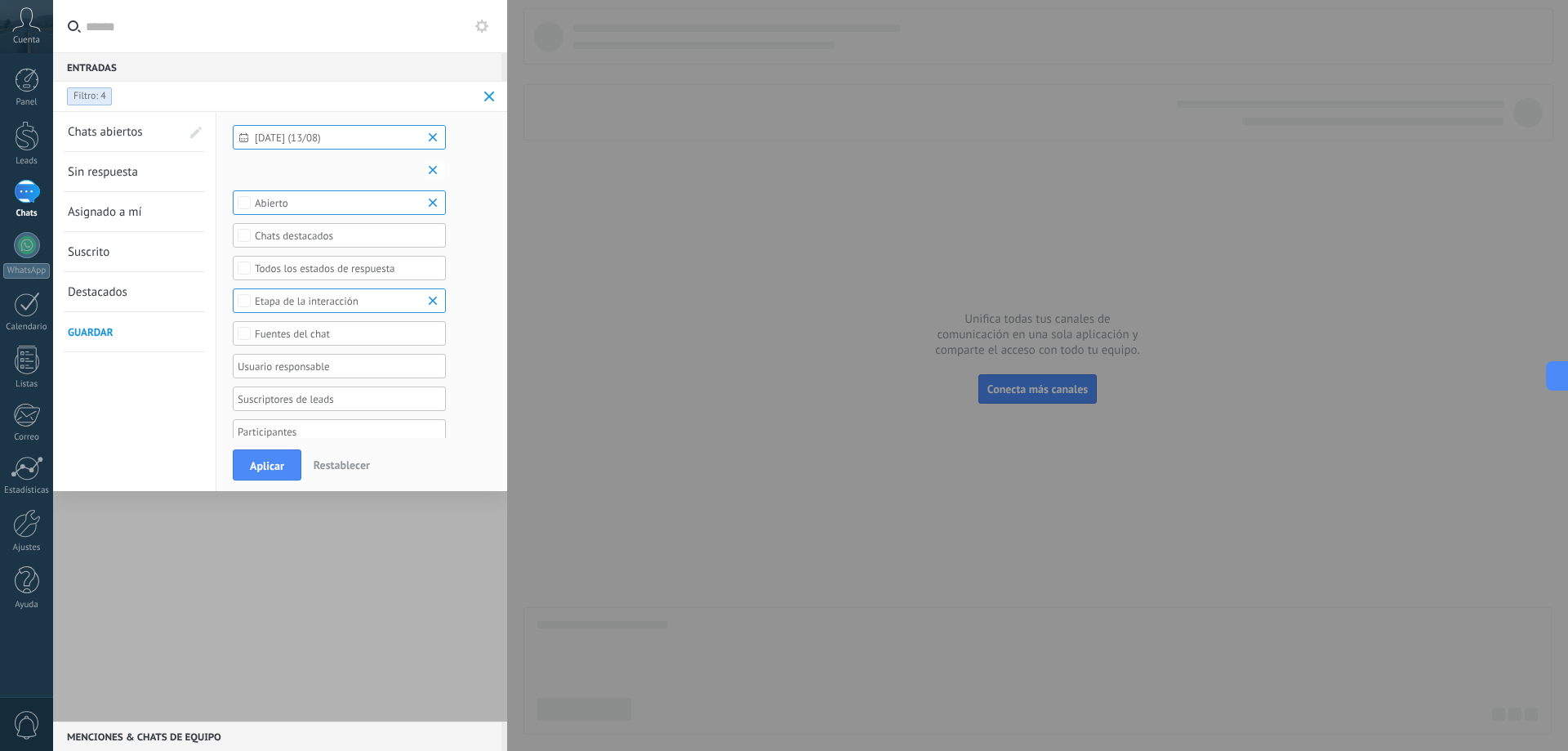
click at [268, 467] on span "Aplicar" at bounding box center [267, 466] width 34 height 12
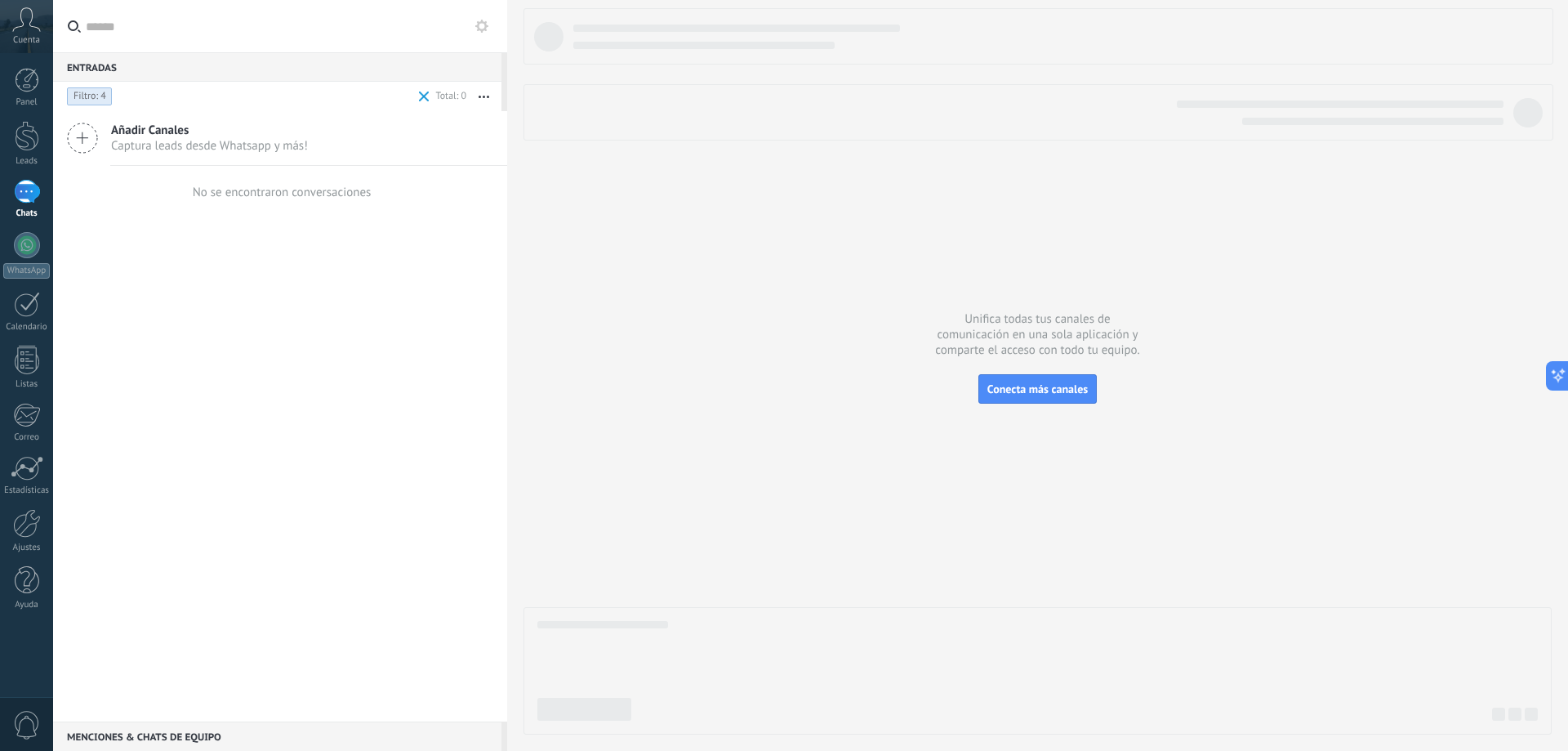
click at [477, 96] on button "button" at bounding box center [484, 96] width 35 height 30
click at [592, 358] on div at bounding box center [1037, 371] width 1028 height 726
click at [25, 248] on div at bounding box center [27, 245] width 27 height 27
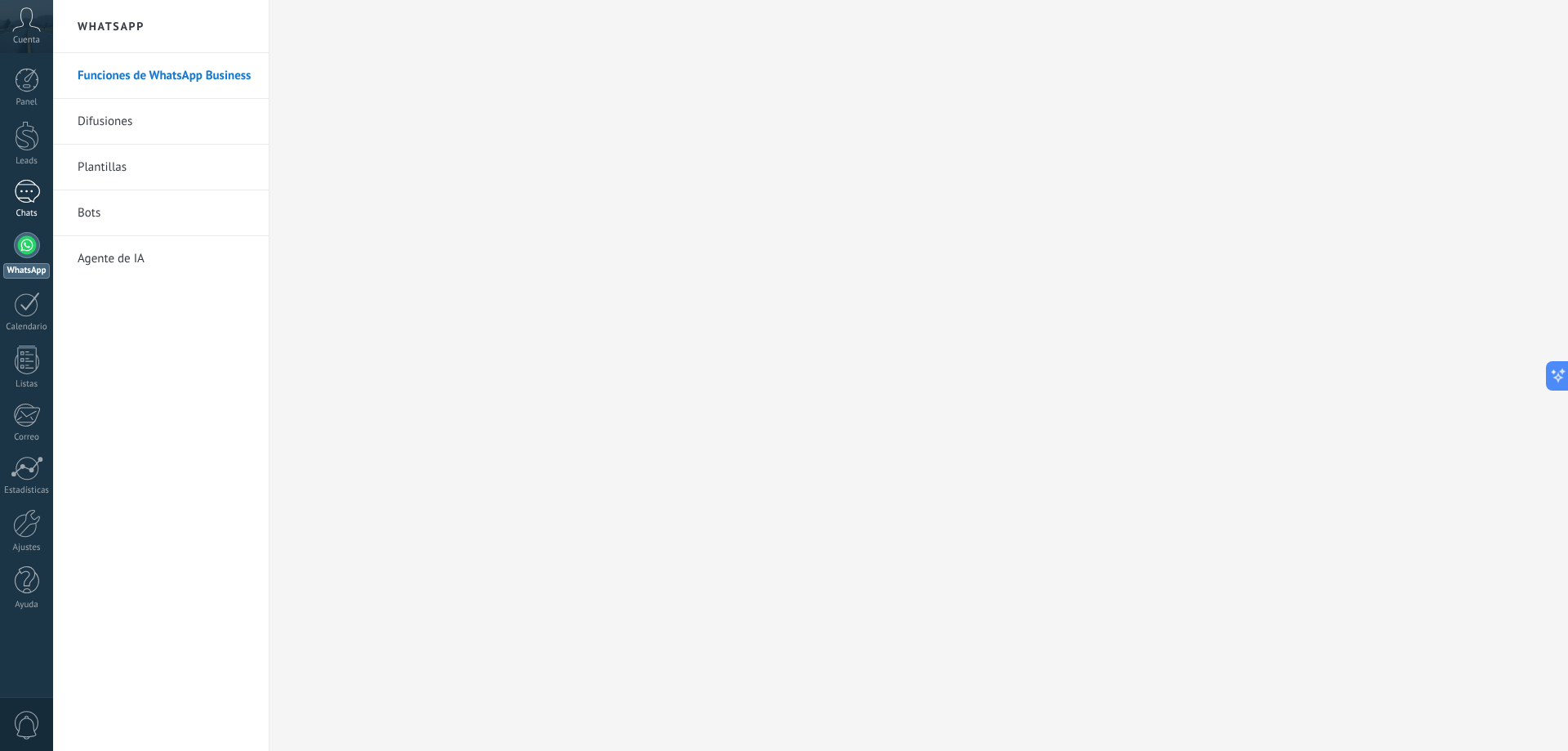
click at [29, 185] on div "1" at bounding box center [27, 192] width 27 height 24
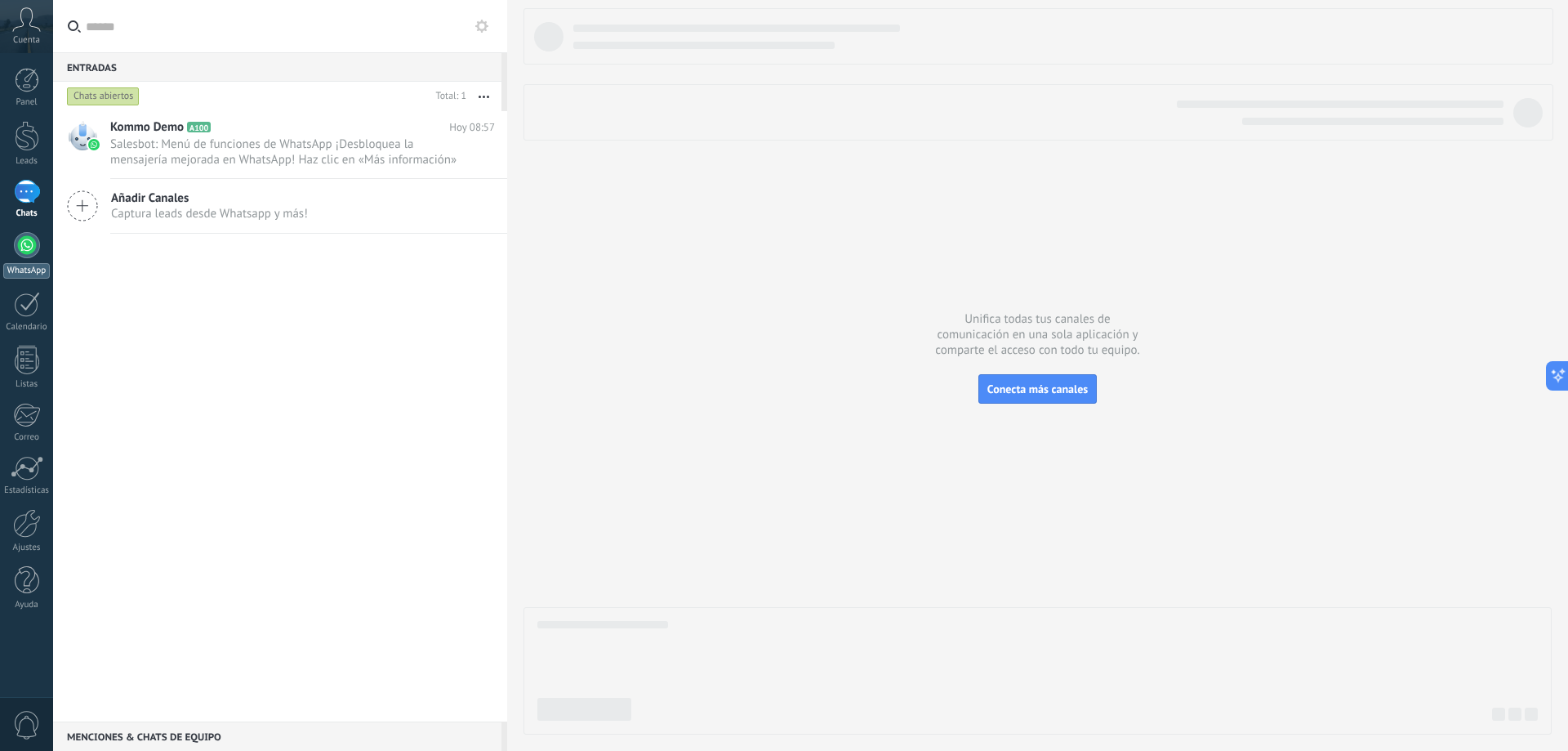
click at [25, 254] on div at bounding box center [27, 245] width 27 height 27
